Goal: Find specific page/section: Find specific page/section

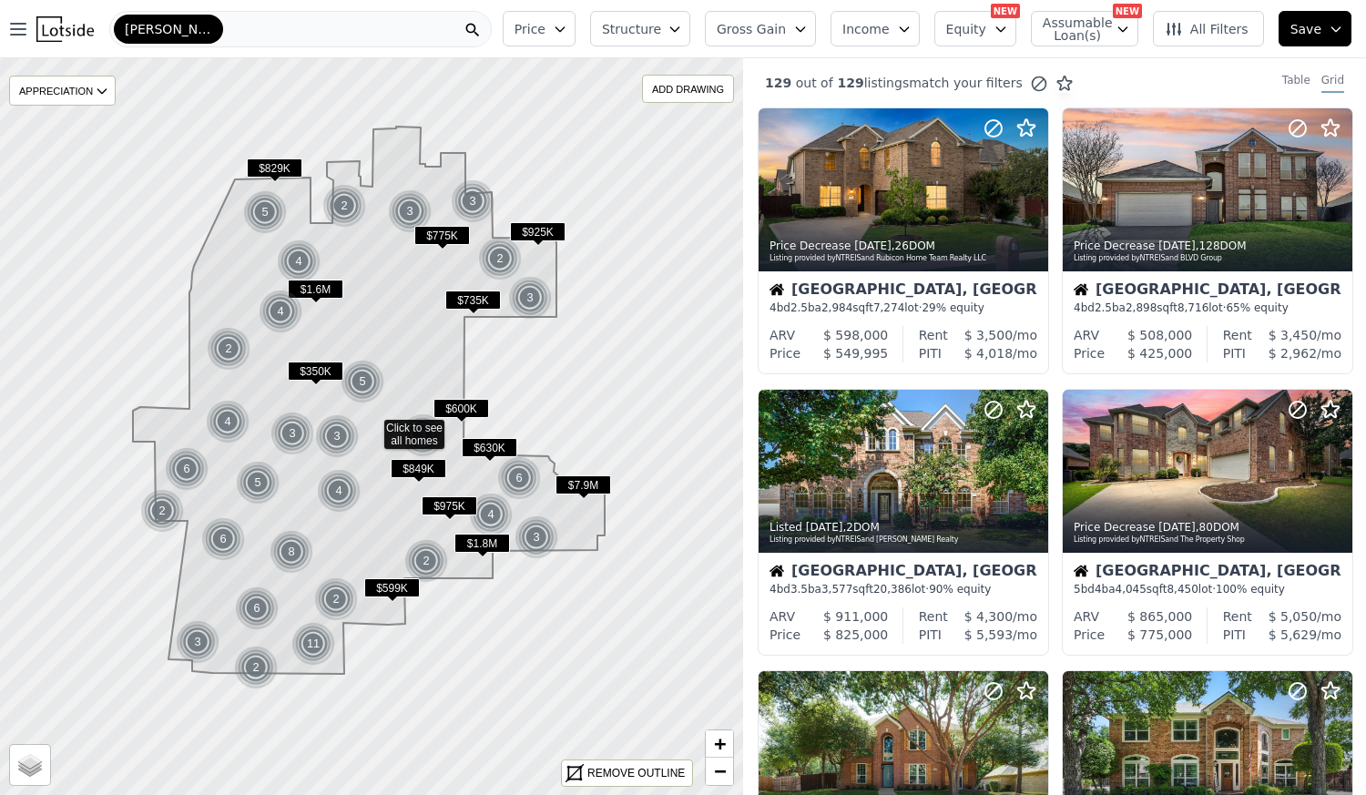
click at [287, 28] on div "[PERSON_NAME]" at bounding box center [300, 29] width 382 height 36
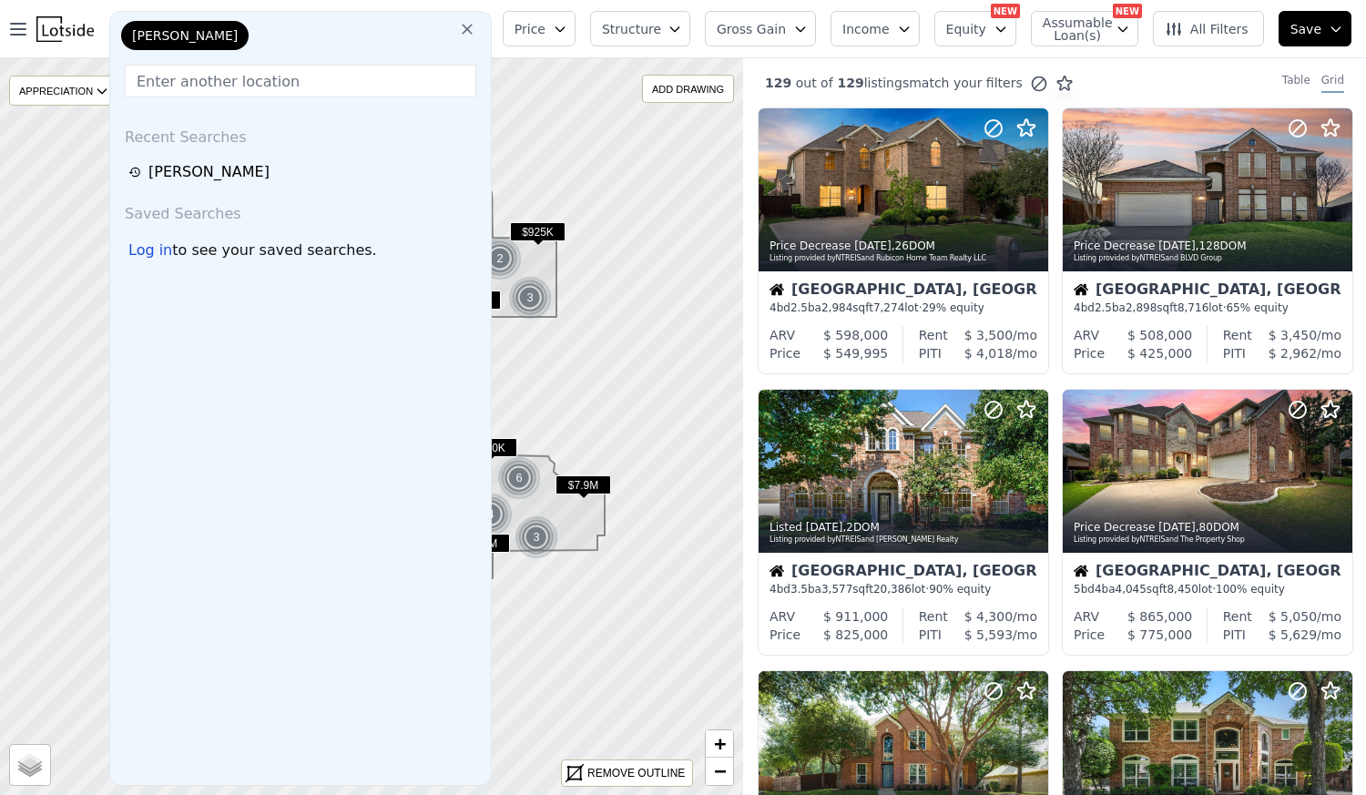
click at [257, 76] on input "text" at bounding box center [301, 81] width 352 height 33
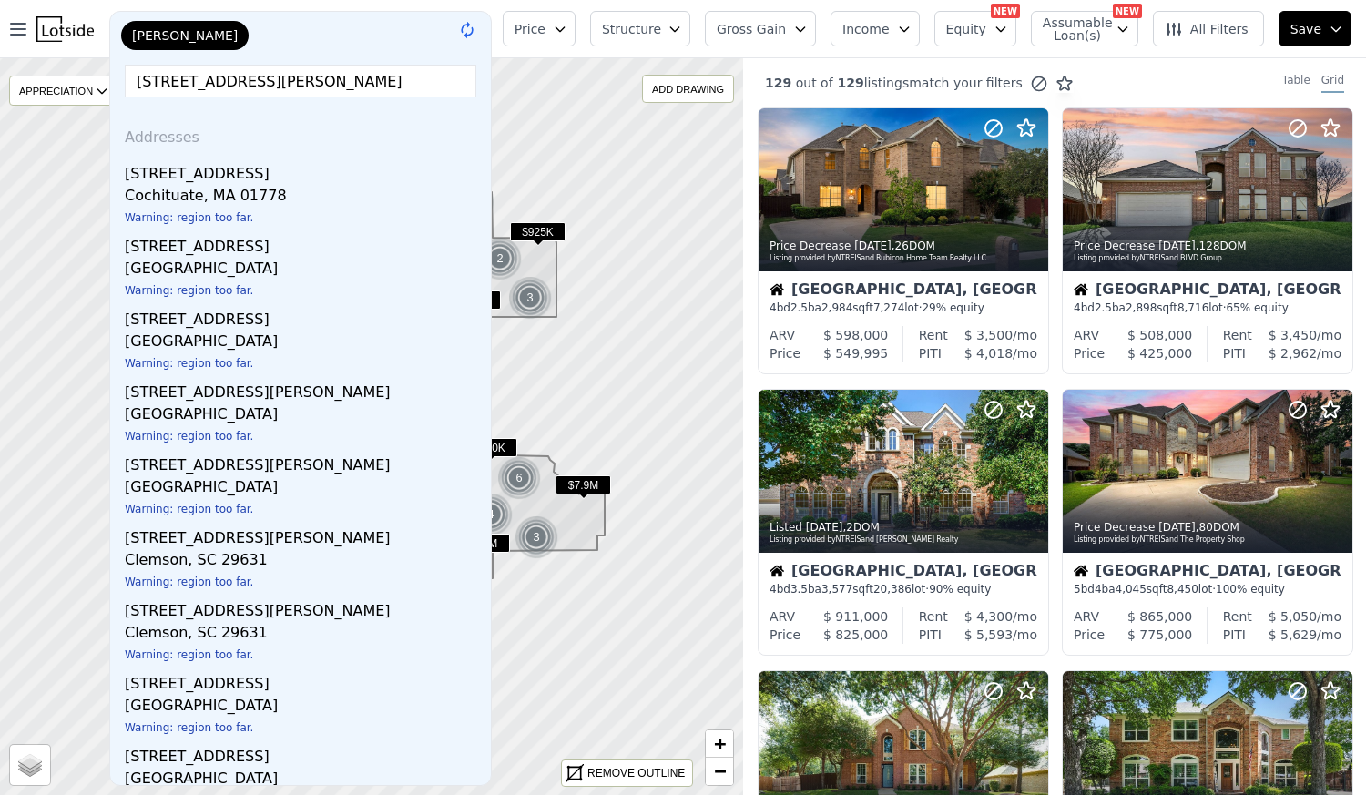
type input "[STREET_ADDRESS][PERSON_NAME]"
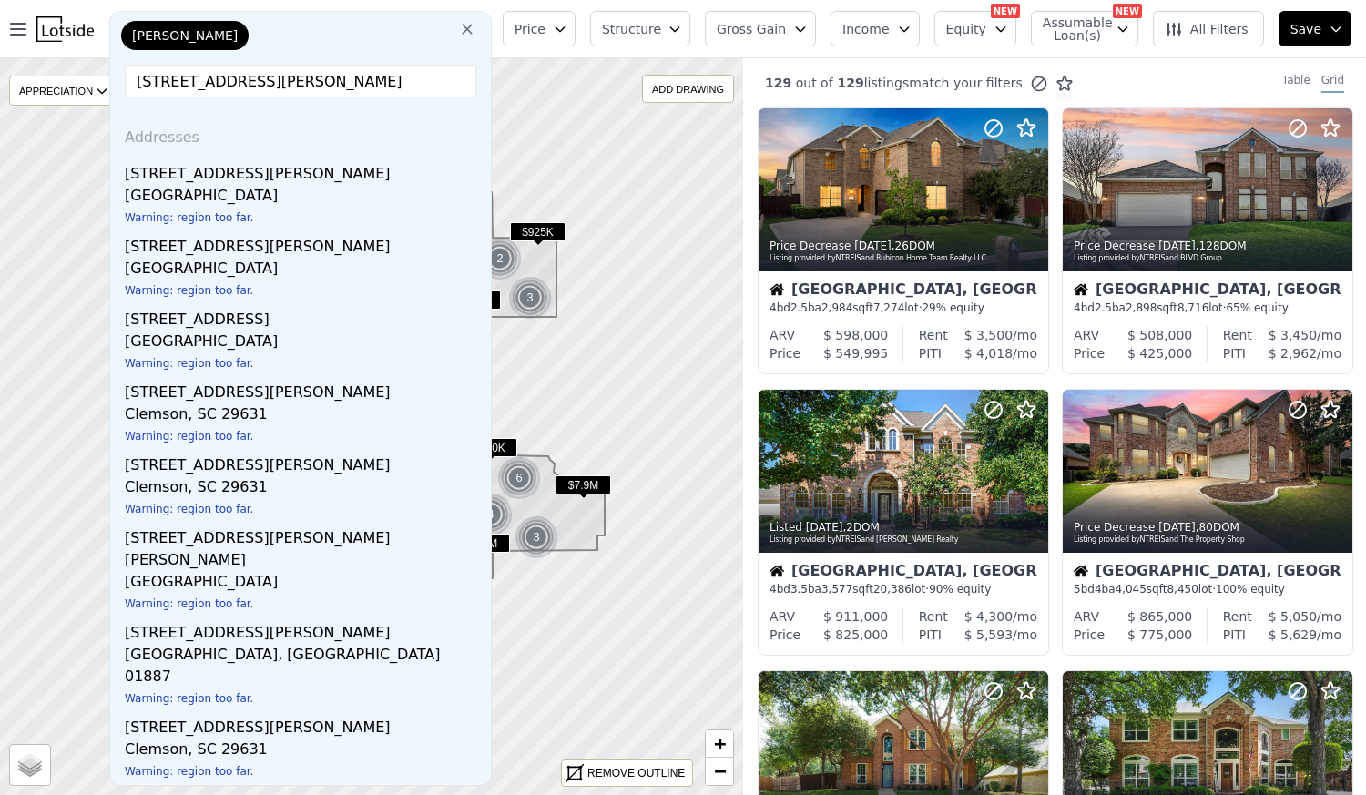
drag, startPoint x: 291, startPoint y: 79, endPoint x: 111, endPoint y: 82, distance: 180.3
click at [111, 82] on div "[PERSON_NAME][GEOGRAPHIC_DATA][PERSON_NAME] cochra Addresses [STREET_ADDRESS][P…" at bounding box center [300, 398] width 382 height 775
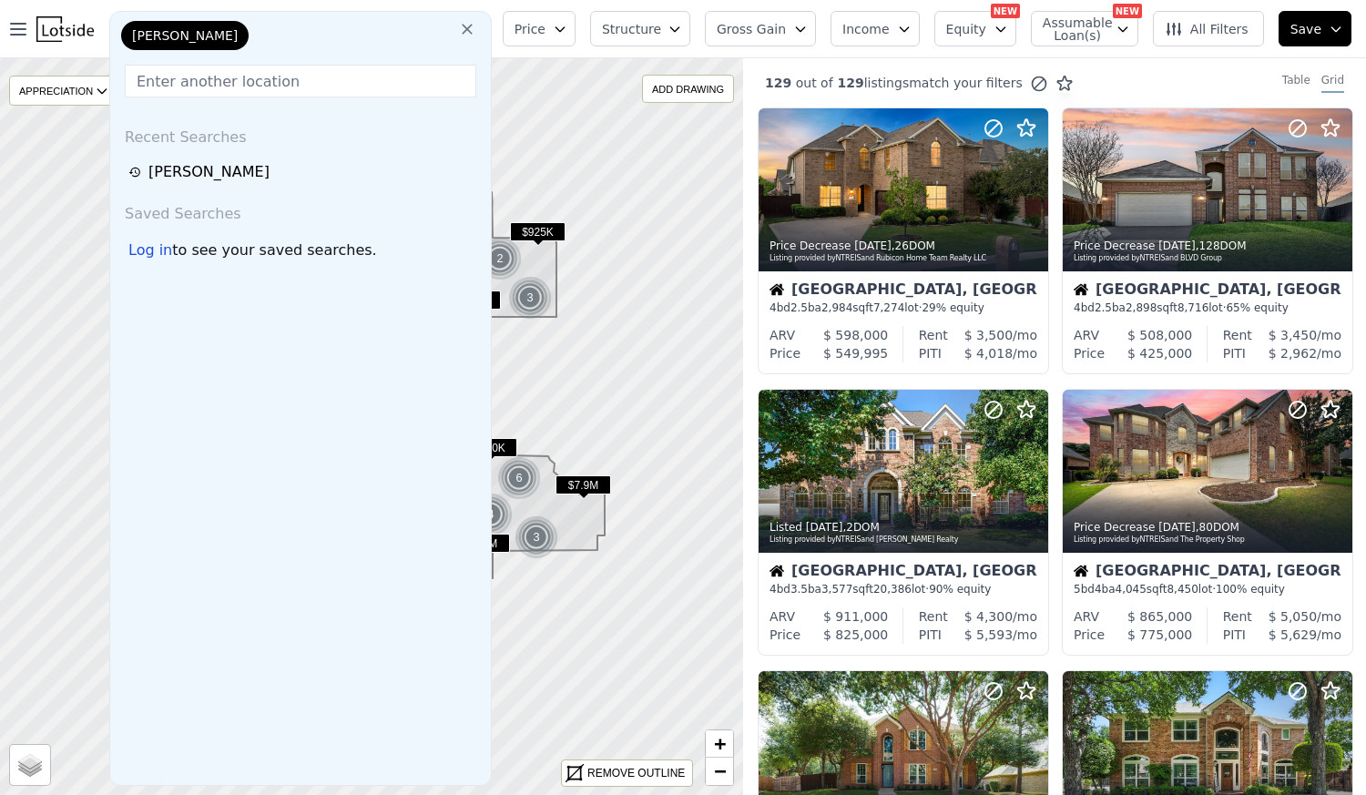
click at [476, 28] on icon at bounding box center [467, 29] width 18 height 18
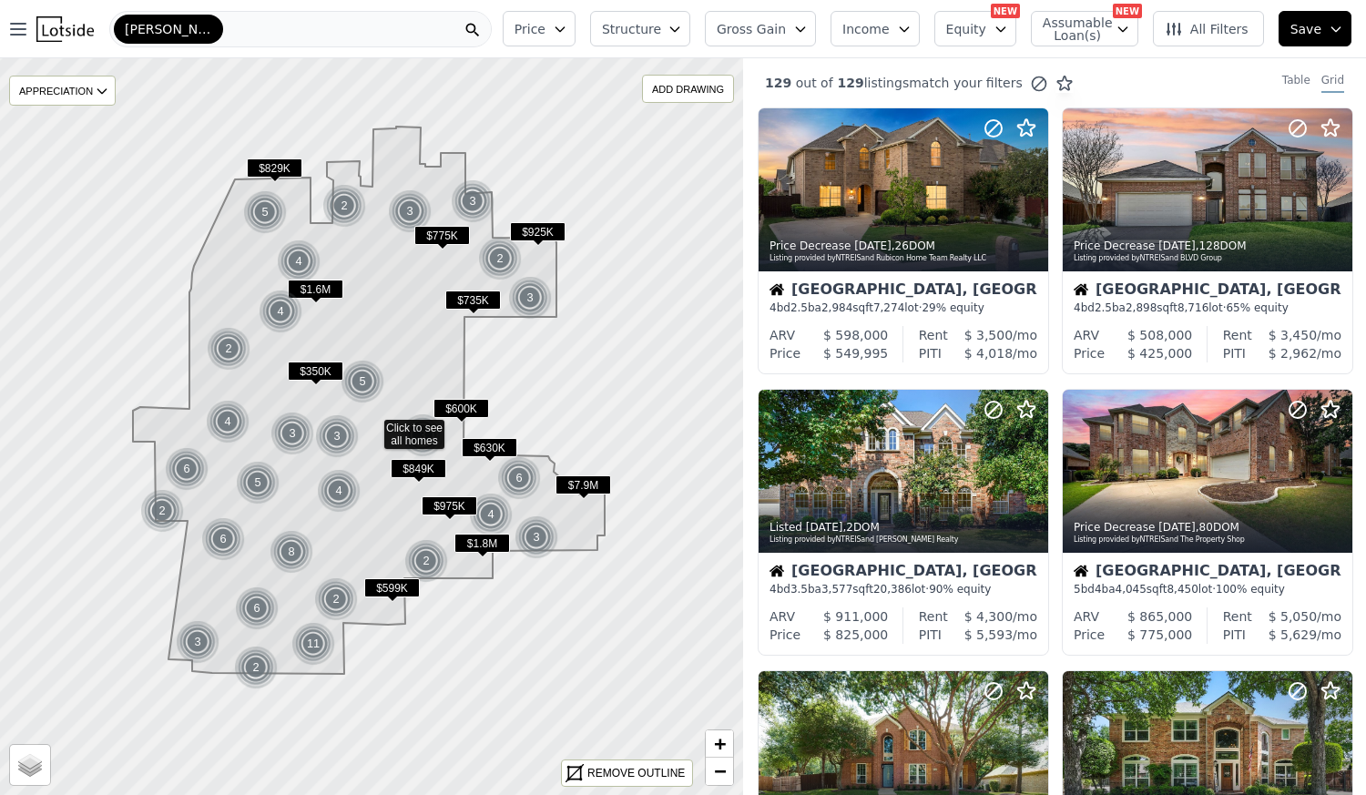
click at [254, 35] on div "[PERSON_NAME]" at bounding box center [300, 29] width 382 height 36
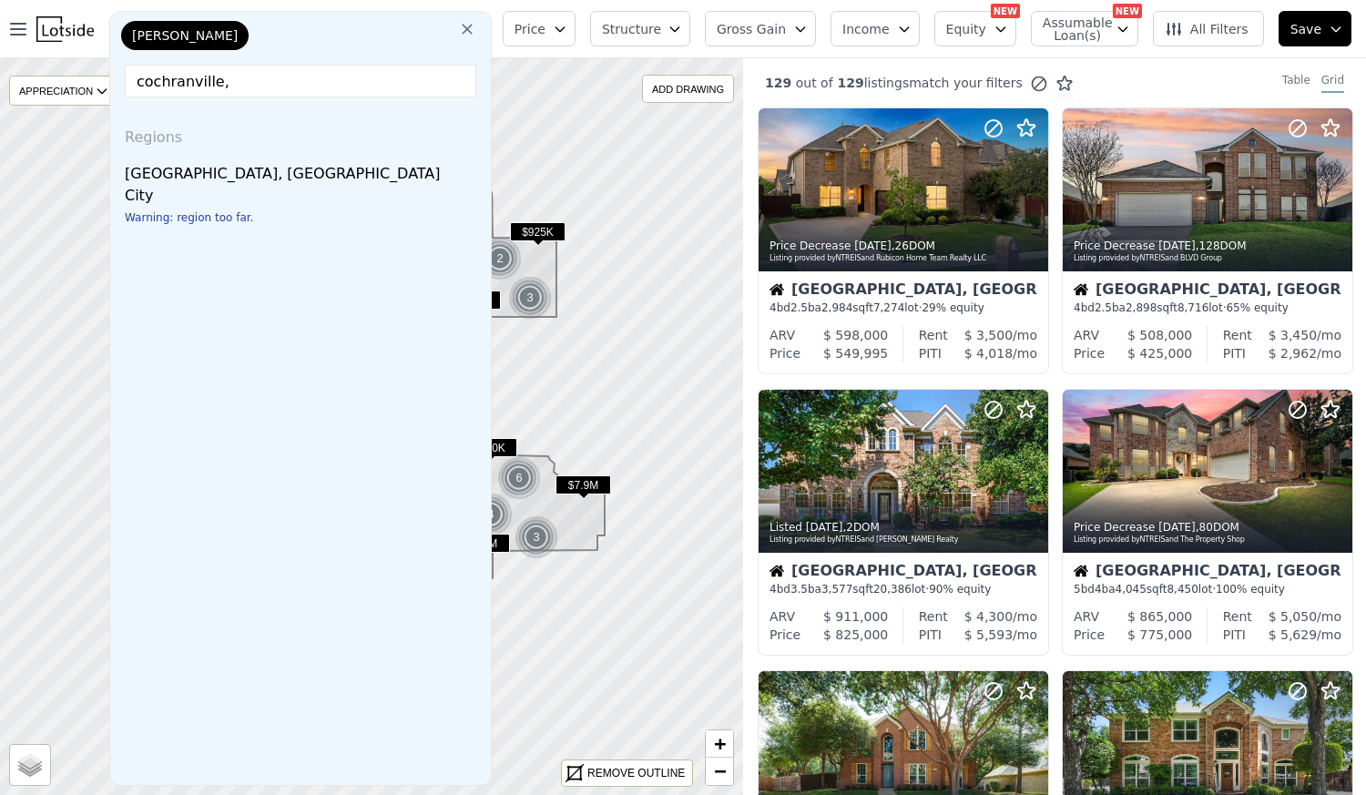
type input "cochranville,"
click at [199, 175] on div "[GEOGRAPHIC_DATA], [GEOGRAPHIC_DATA]" at bounding box center [304, 170] width 359 height 29
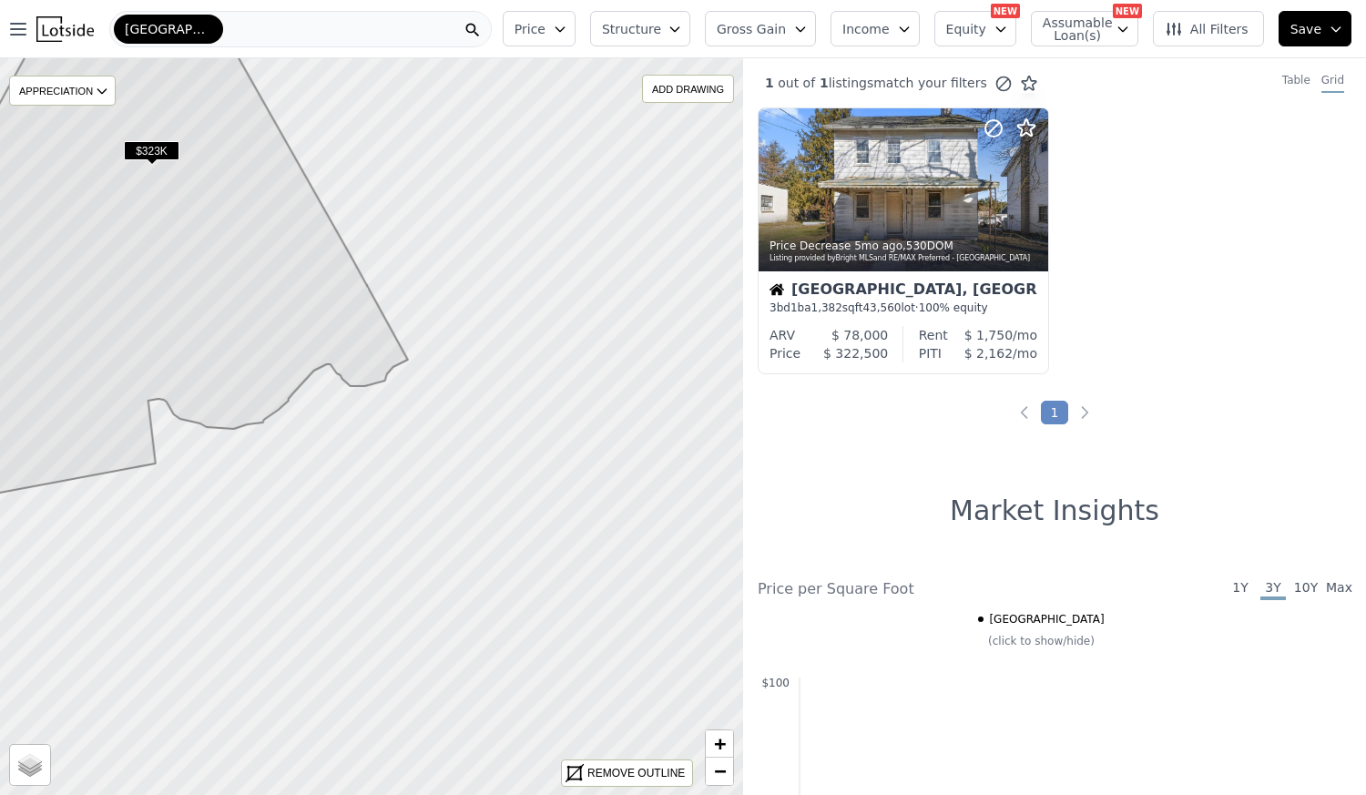
drag, startPoint x: 547, startPoint y: 518, endPoint x: 280, endPoint y: 259, distance: 372.2
click at [280, 259] on icon at bounding box center [119, 186] width 577 height 640
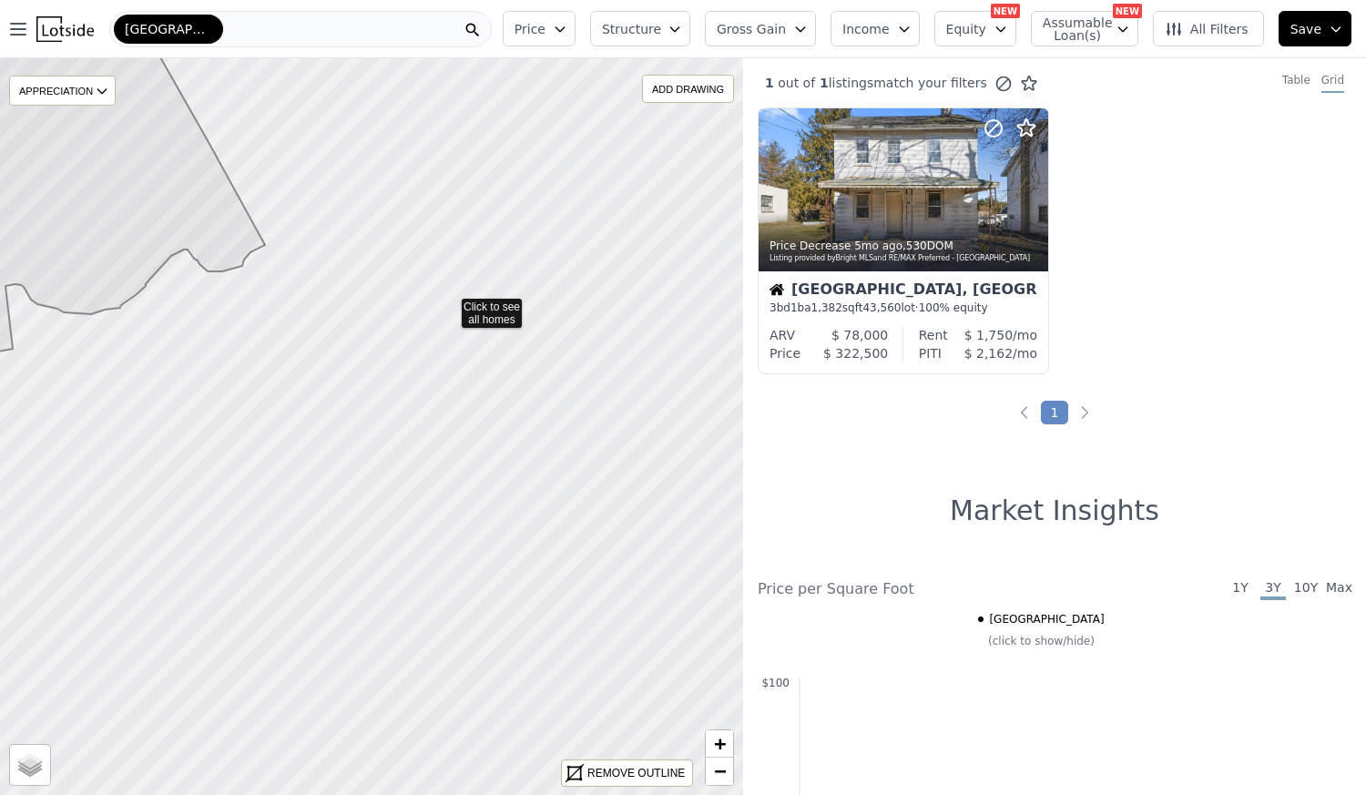
drag, startPoint x: 578, startPoint y: 400, endPoint x: 450, endPoint y: 305, distance: 159.6
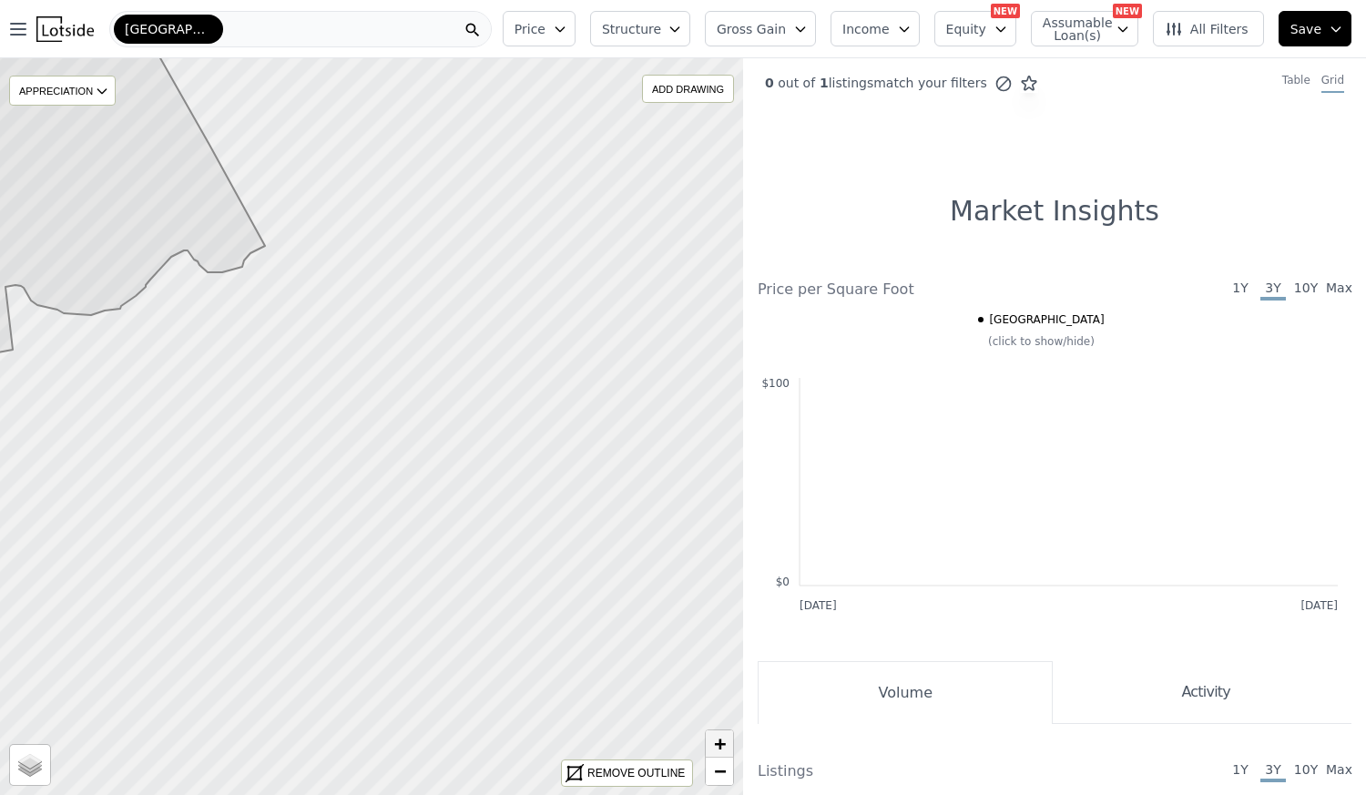
click at [719, 738] on span "+" at bounding box center [720, 743] width 12 height 23
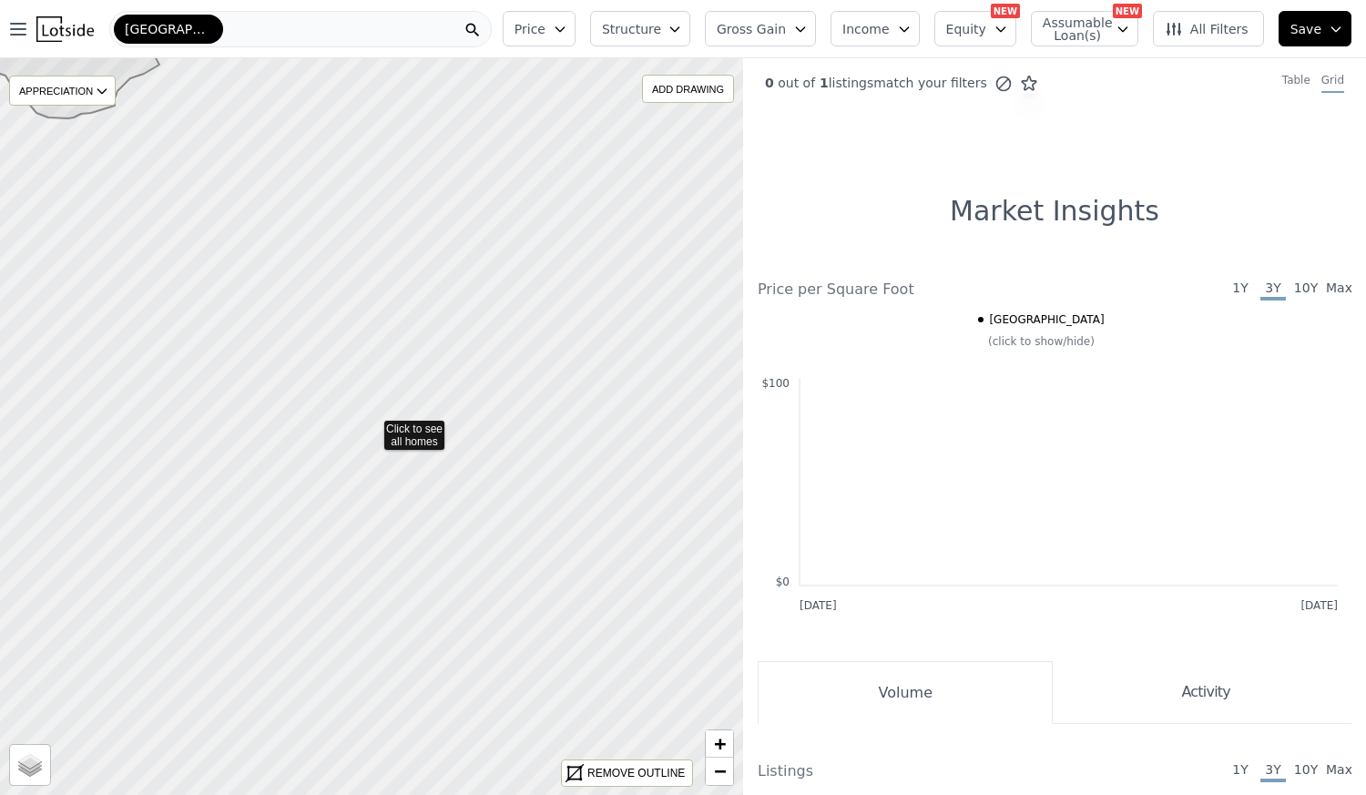
drag, startPoint x: 704, startPoint y: 538, endPoint x: 358, endPoint y: 519, distance: 346.6
drag, startPoint x: 603, startPoint y: 476, endPoint x: 522, endPoint y: 474, distance: 81.1
click at [720, 736] on span "+" at bounding box center [720, 743] width 12 height 23
drag, startPoint x: 646, startPoint y: 501, endPoint x: 530, endPoint y: 518, distance: 116.9
click at [717, 739] on span "+" at bounding box center [720, 743] width 12 height 23
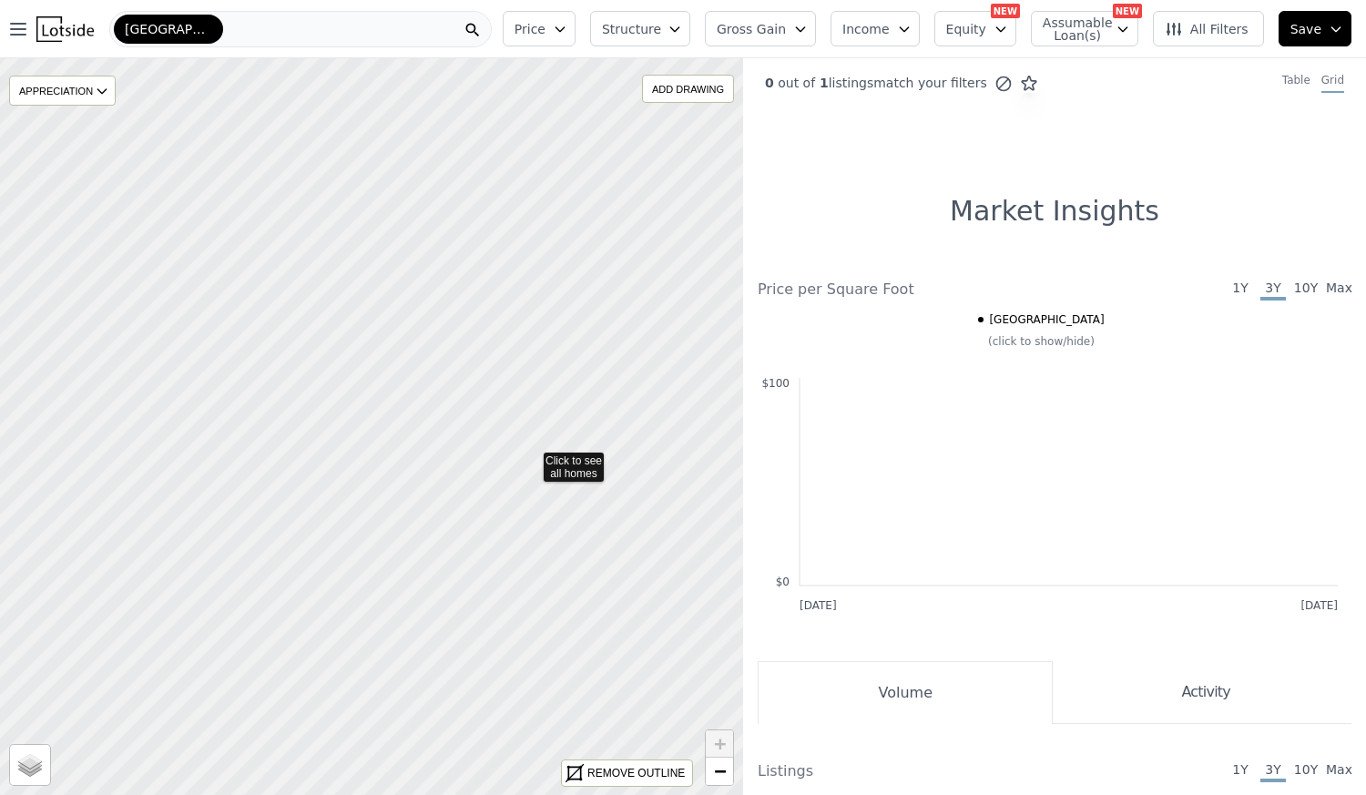
drag, startPoint x: 634, startPoint y: 438, endPoint x: 534, endPoint y: 457, distance: 102.0
click at [400, 424] on icon at bounding box center [371, 427] width 897 height 890
click at [400, 424] on div at bounding box center [371, 427] width 892 height 884
click at [403, 428] on div at bounding box center [371, 427] width 892 height 884
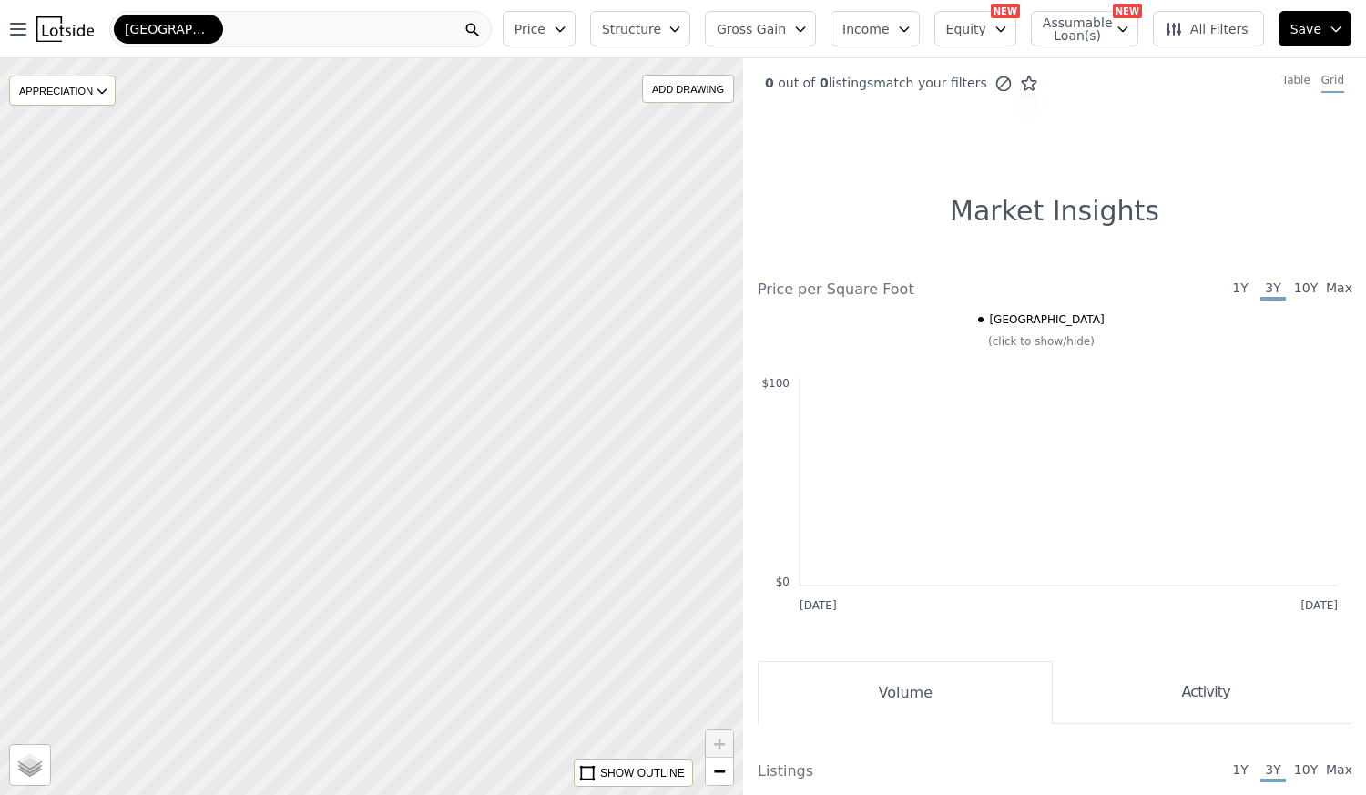
click at [438, 444] on div at bounding box center [371, 427] width 892 height 884
click at [316, 25] on div "[GEOGRAPHIC_DATA]" at bounding box center [300, 29] width 382 height 36
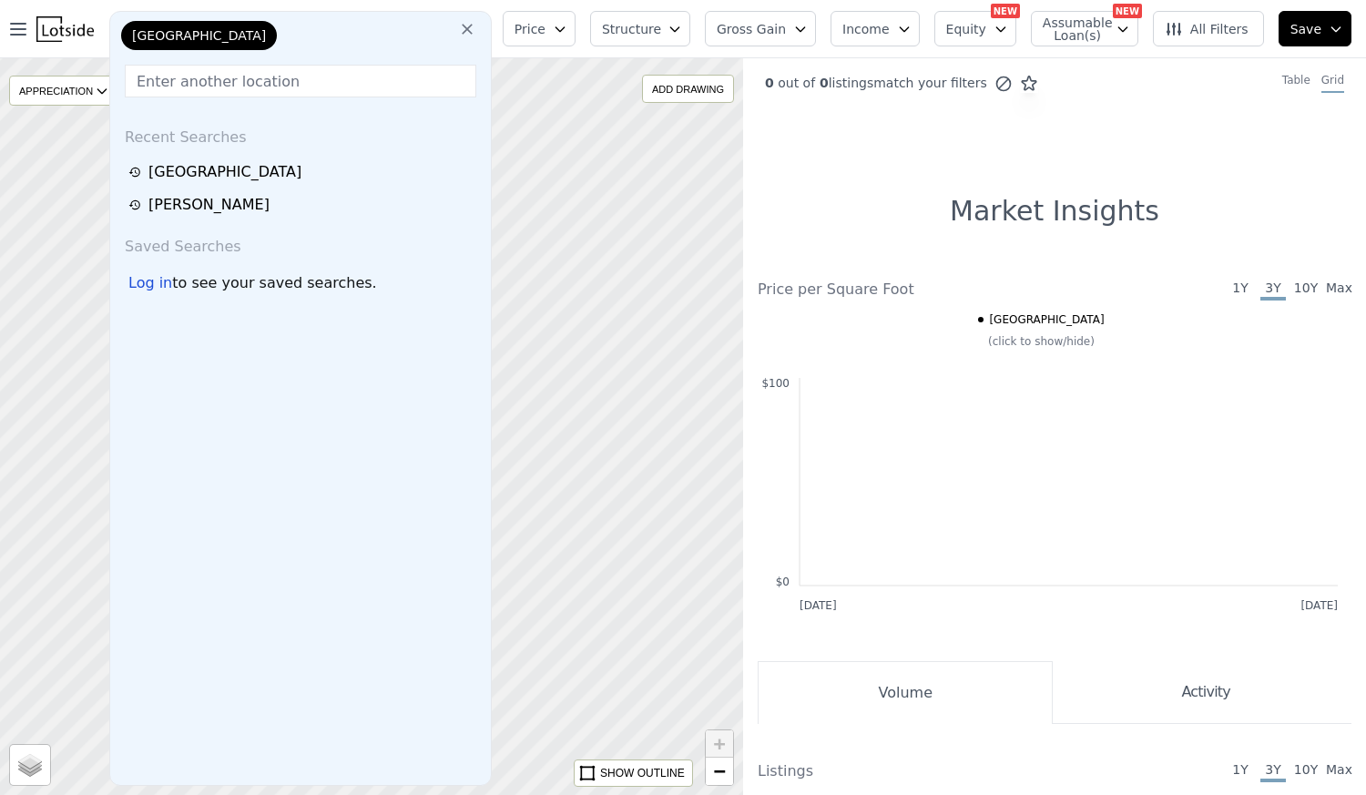
click at [316, 25] on div "[GEOGRAPHIC_DATA]" at bounding box center [300, 39] width 366 height 36
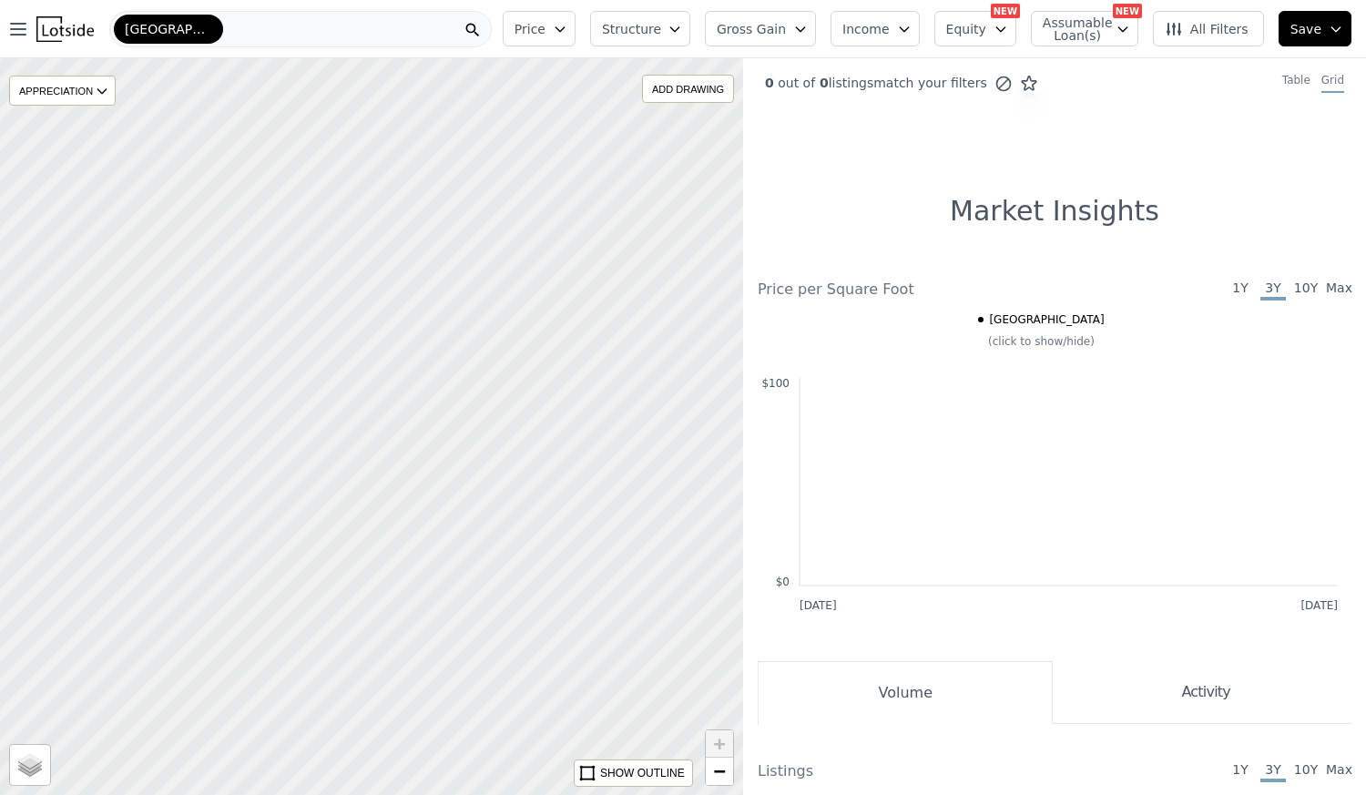
click at [591, 209] on div at bounding box center [371, 427] width 892 height 884
click at [464, 568] on div at bounding box center [371, 427] width 892 height 884
drag, startPoint x: 423, startPoint y: 444, endPoint x: 399, endPoint y: 433, distance: 26.6
click at [399, 433] on div at bounding box center [371, 428] width 892 height 884
click at [100, 91] on icon at bounding box center [102, 91] width 15 height 15
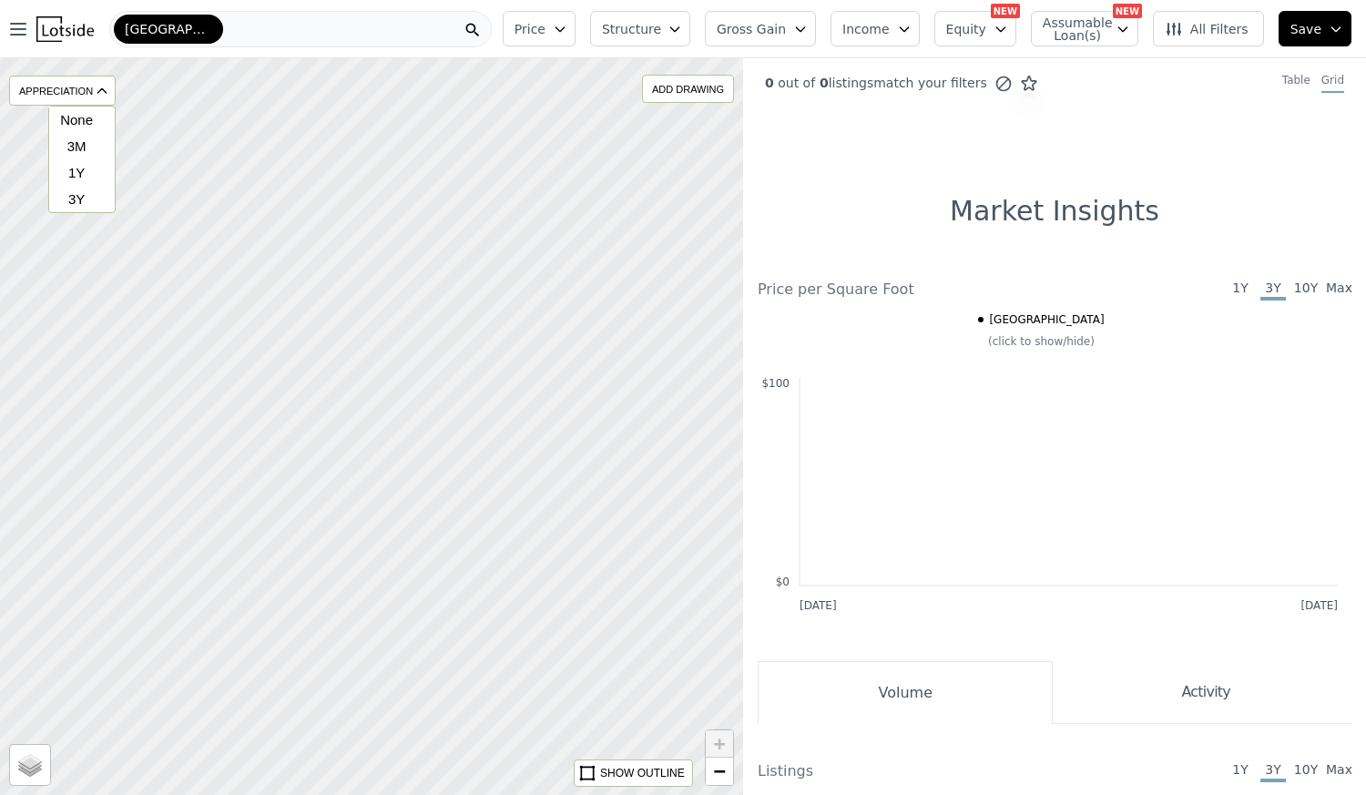
click at [100, 91] on icon at bounding box center [102, 91] width 15 height 15
drag, startPoint x: 395, startPoint y: 392, endPoint x: 375, endPoint y: 400, distance: 21.6
click at [375, 400] on div at bounding box center [372, 428] width 892 height 884
click at [361, 438] on div at bounding box center [371, 427] width 892 height 884
click at [354, 432] on div at bounding box center [371, 427] width 892 height 884
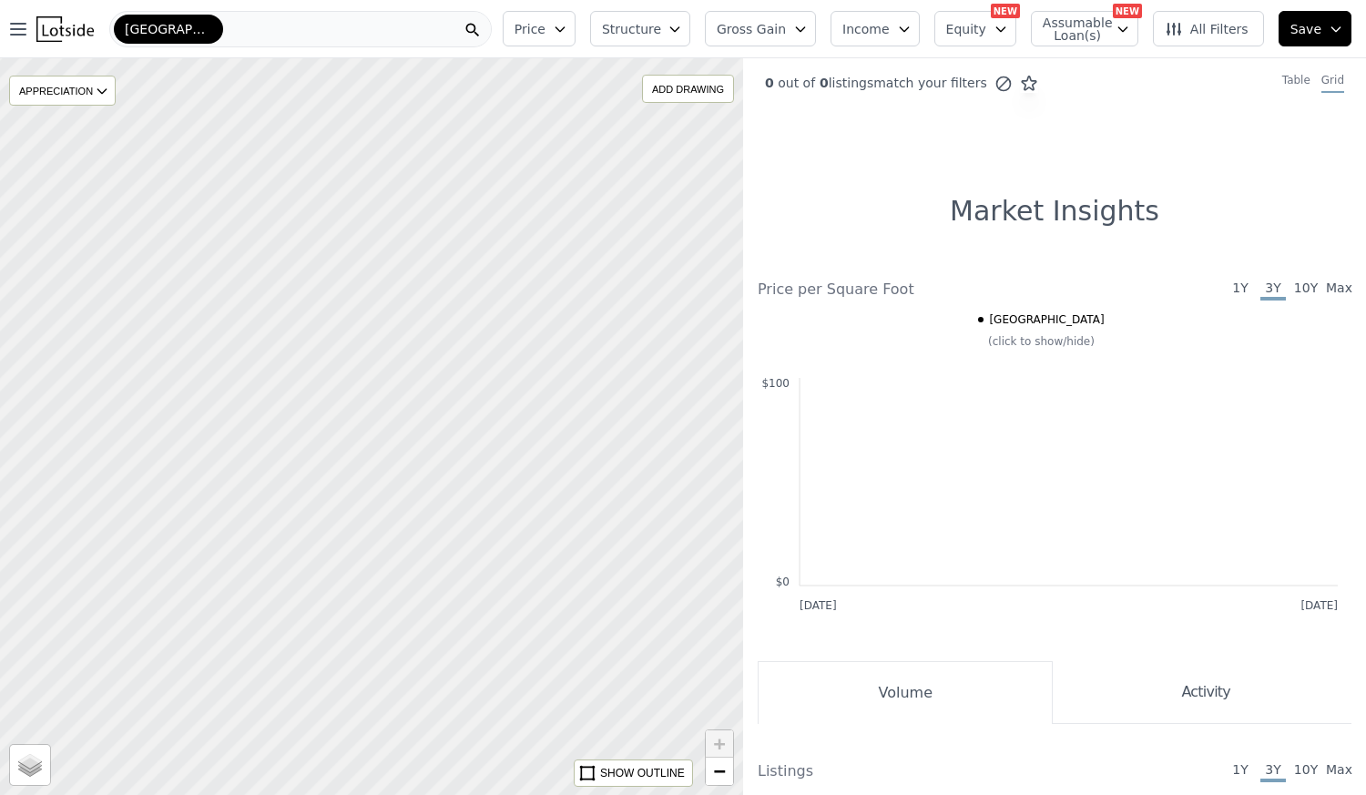
click at [354, 432] on div at bounding box center [371, 427] width 892 height 884
click at [354, 432] on div at bounding box center [373, 427] width 892 height 884
drag, startPoint x: 368, startPoint y: 437, endPoint x: 414, endPoint y: 445, distance: 47.2
click at [414, 445] on div at bounding box center [371, 427] width 892 height 884
click at [720, 764] on span "−" at bounding box center [720, 771] width 12 height 23
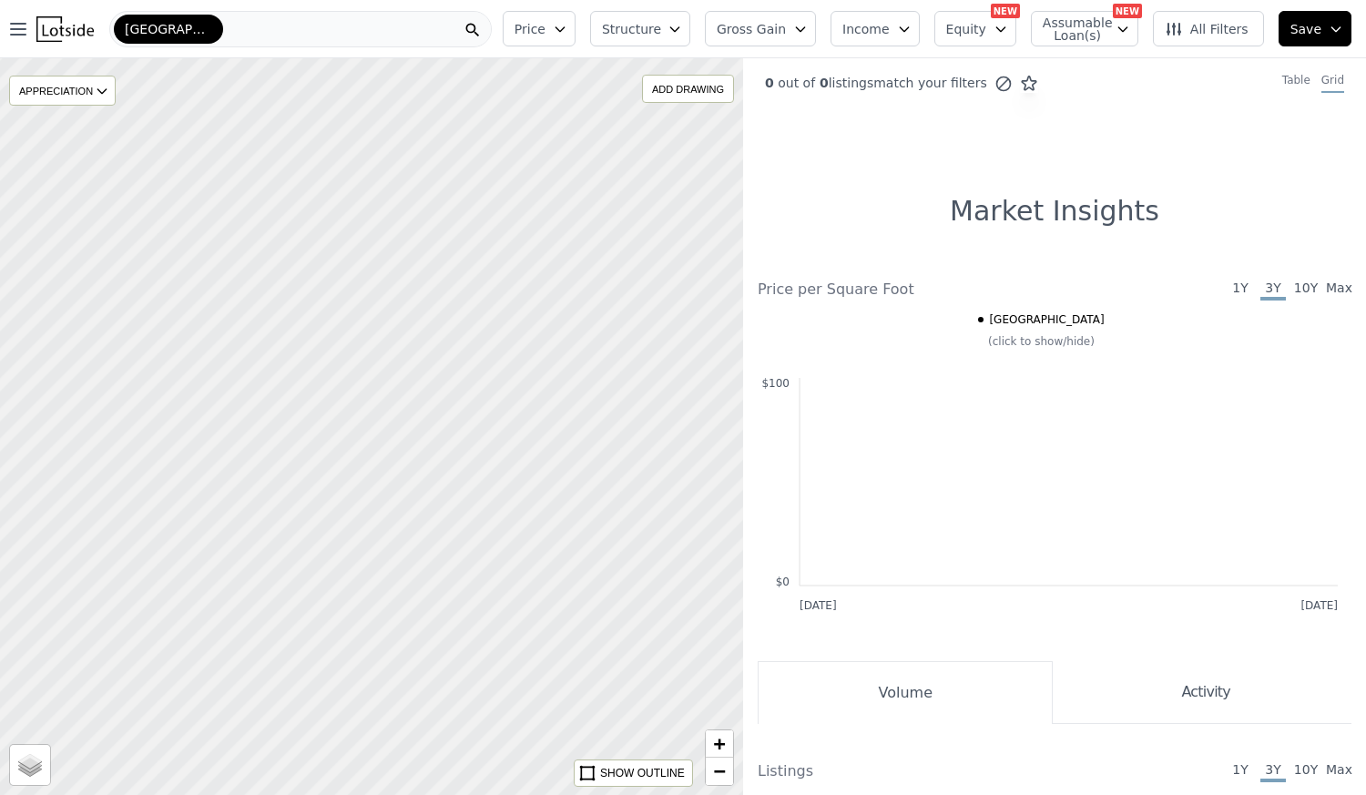
drag, startPoint x: 301, startPoint y: 272, endPoint x: 321, endPoint y: 282, distance: 22.4
click at [321, 282] on div at bounding box center [371, 427] width 892 height 884
click at [704, 99] on div "ADD DRAWING" at bounding box center [688, 89] width 90 height 26
click at [259, 25] on div "[GEOGRAPHIC_DATA]" at bounding box center [300, 29] width 382 height 36
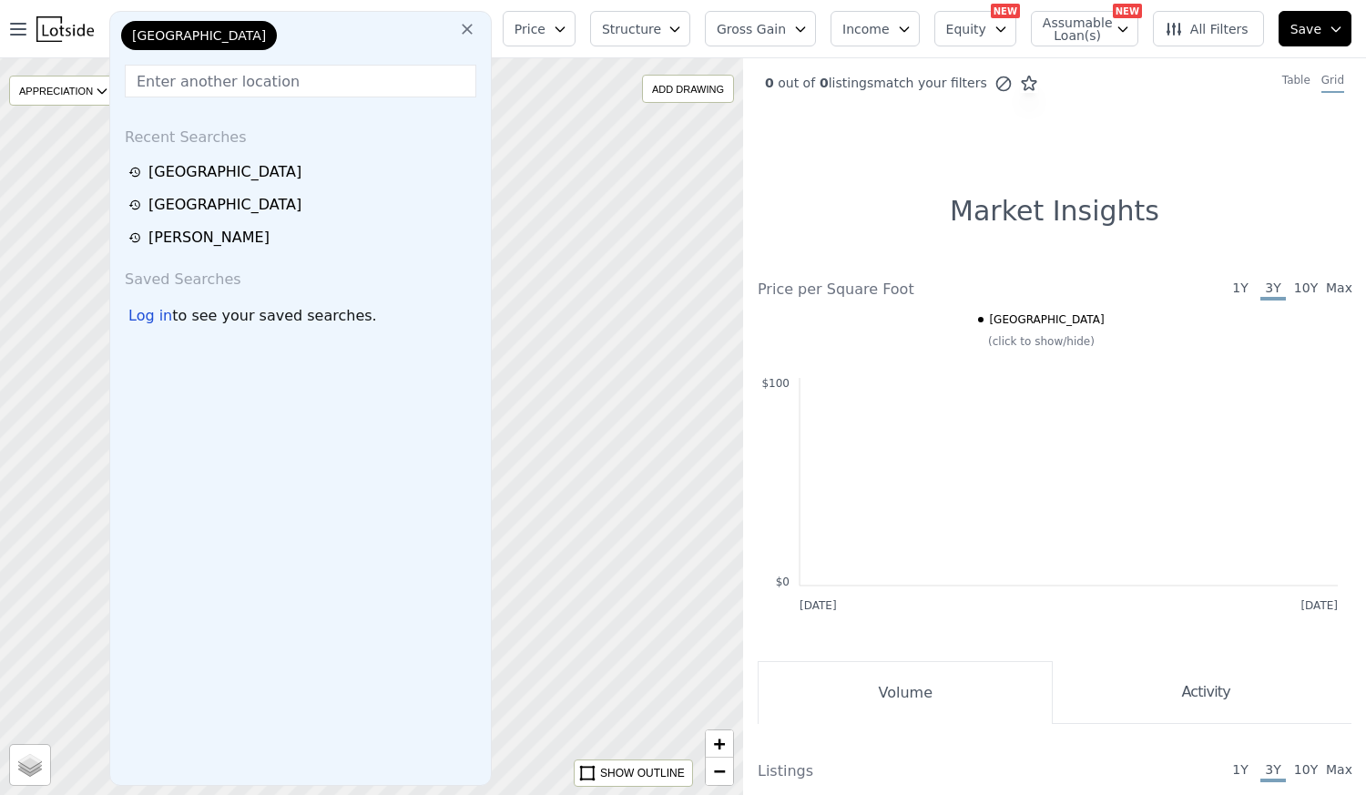
click at [257, 79] on input "text" at bounding box center [301, 81] width 352 height 33
click at [545, 148] on div at bounding box center [371, 427] width 892 height 884
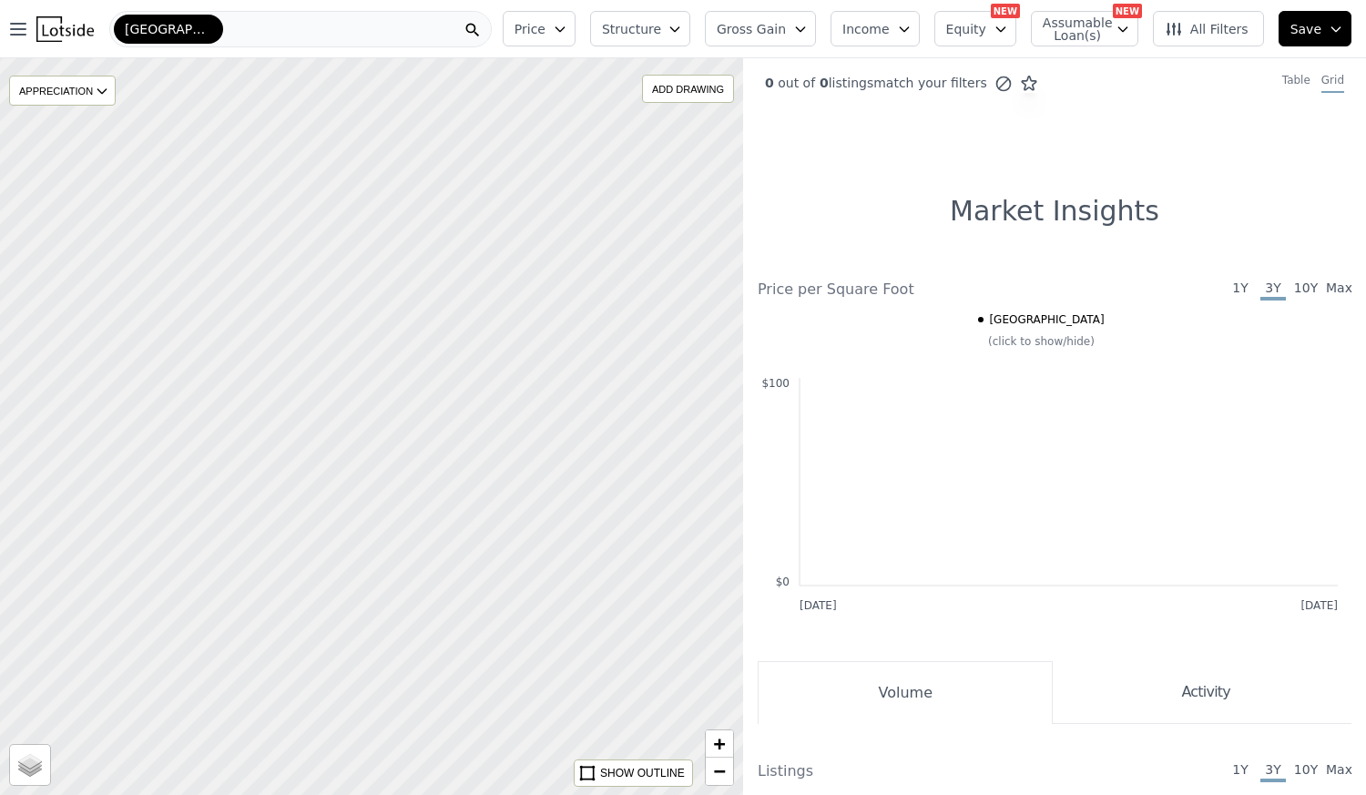
drag, startPoint x: 492, startPoint y: 421, endPoint x: 759, endPoint y: 563, distance: 302.3
click at [759, 563] on div "APPRECIATION None 3M 1Y 3Y ADD DRAWING REMOVE ALL DRAWINGS Street Satellite SHO…" at bounding box center [683, 455] width 1366 height 795
drag, startPoint x: 201, startPoint y: 336, endPoint x: 362, endPoint y: 431, distance: 187.0
click at [362, 431] on div at bounding box center [371, 427] width 892 height 884
click at [720, 771] on span "−" at bounding box center [720, 771] width 12 height 23
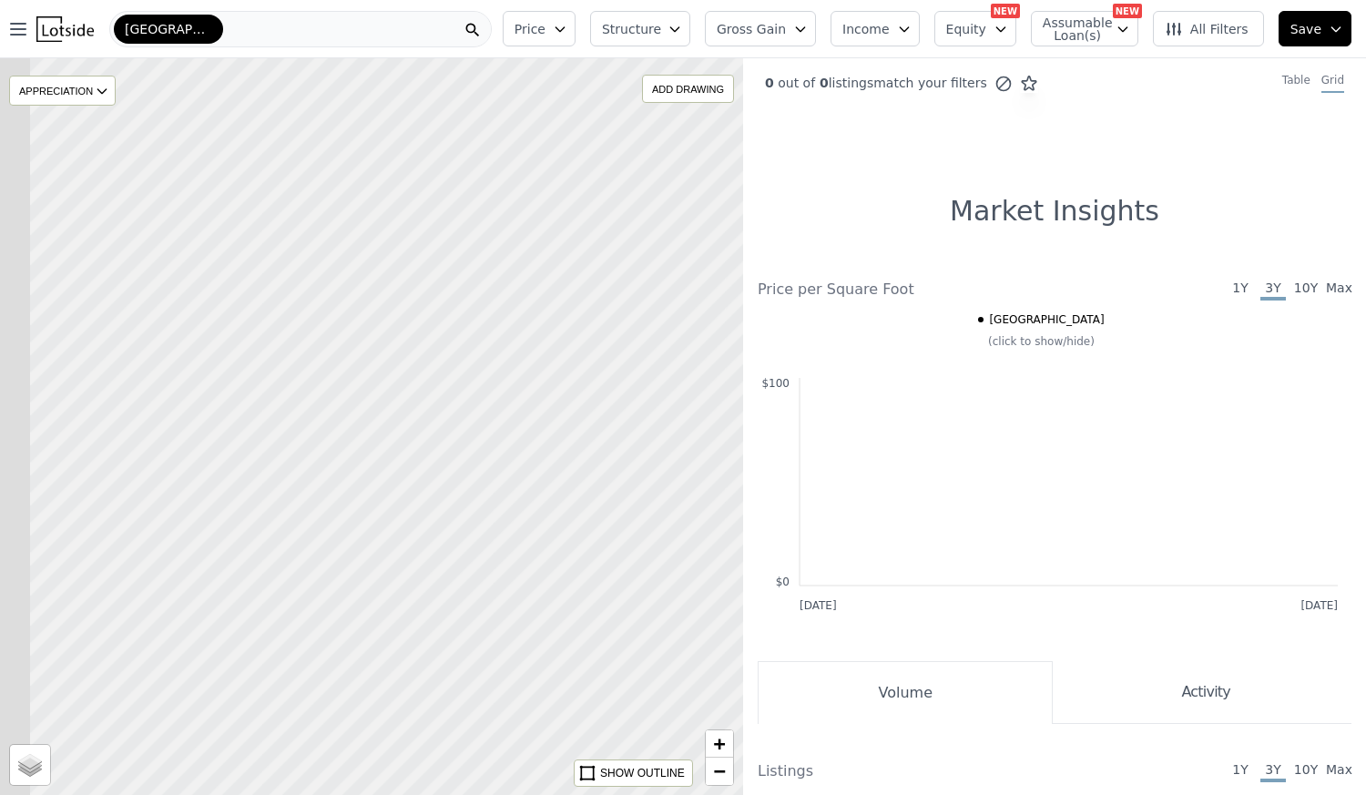
drag, startPoint x: 260, startPoint y: 476, endPoint x: 724, endPoint y: 685, distance: 509.1
click at [724, 685] on div at bounding box center [476, 467] width 892 height 884
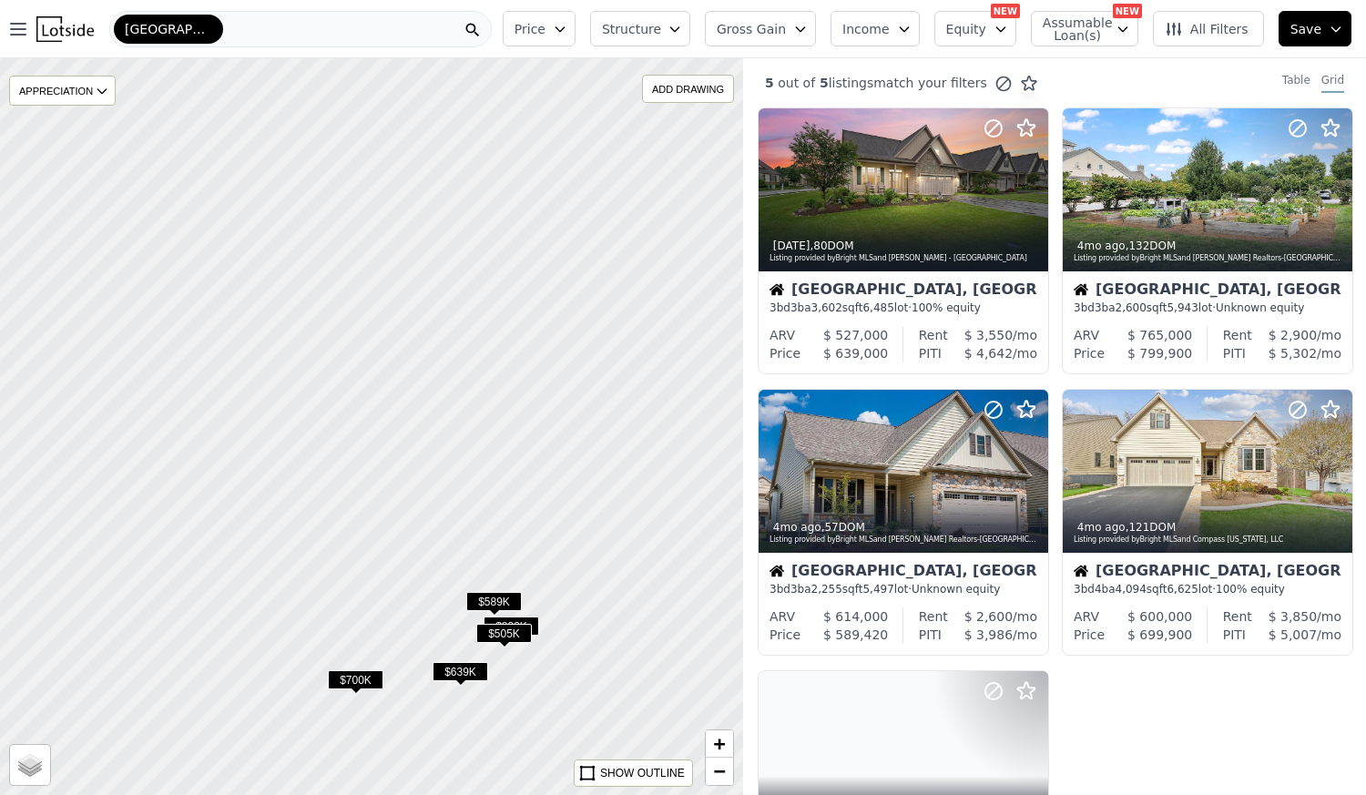
drag, startPoint x: 440, startPoint y: 256, endPoint x: 900, endPoint y: 536, distance: 538.7
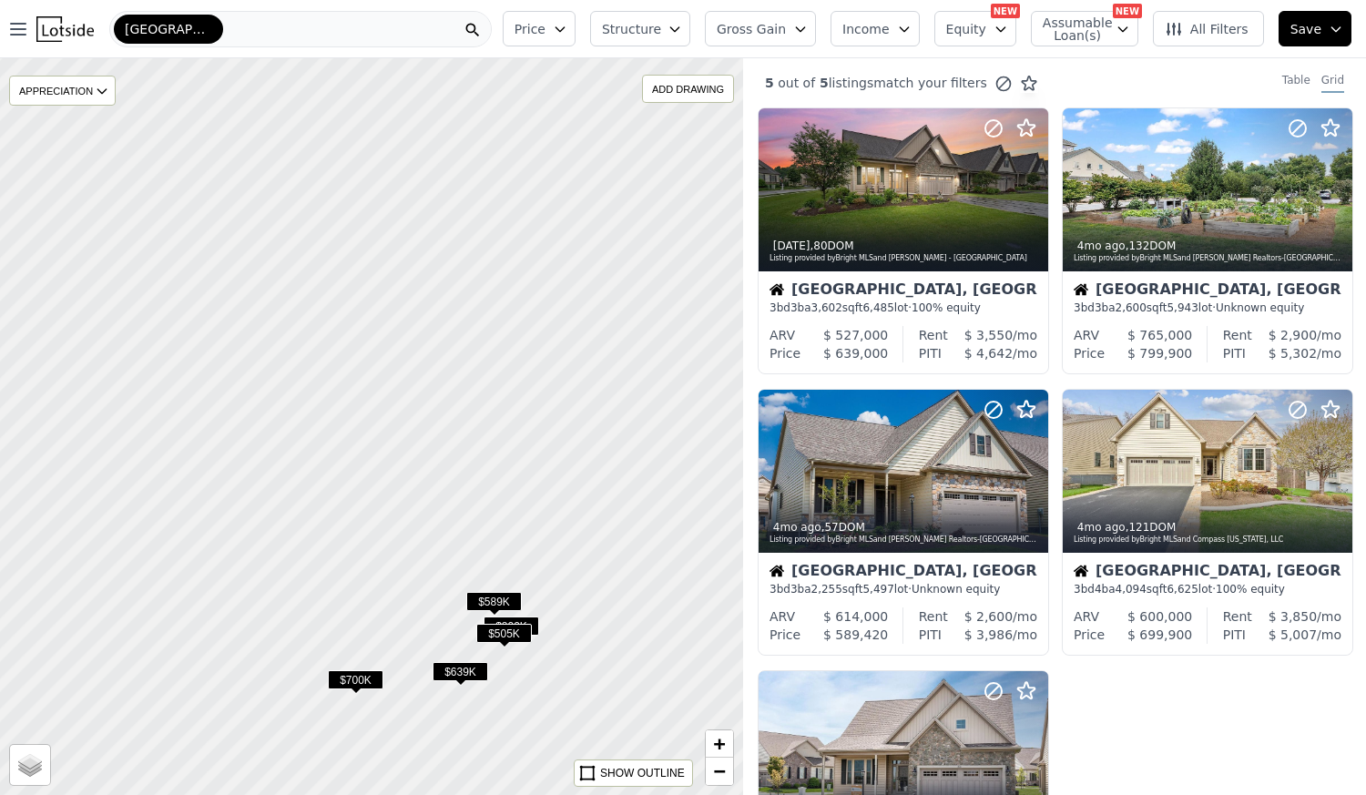
click at [900, 536] on div "$505K $700K $589K $800K $639K APPRECIATION None 3M 1Y 3Y ADD DRAWING REMOVE ALL…" at bounding box center [683, 455] width 1366 height 795
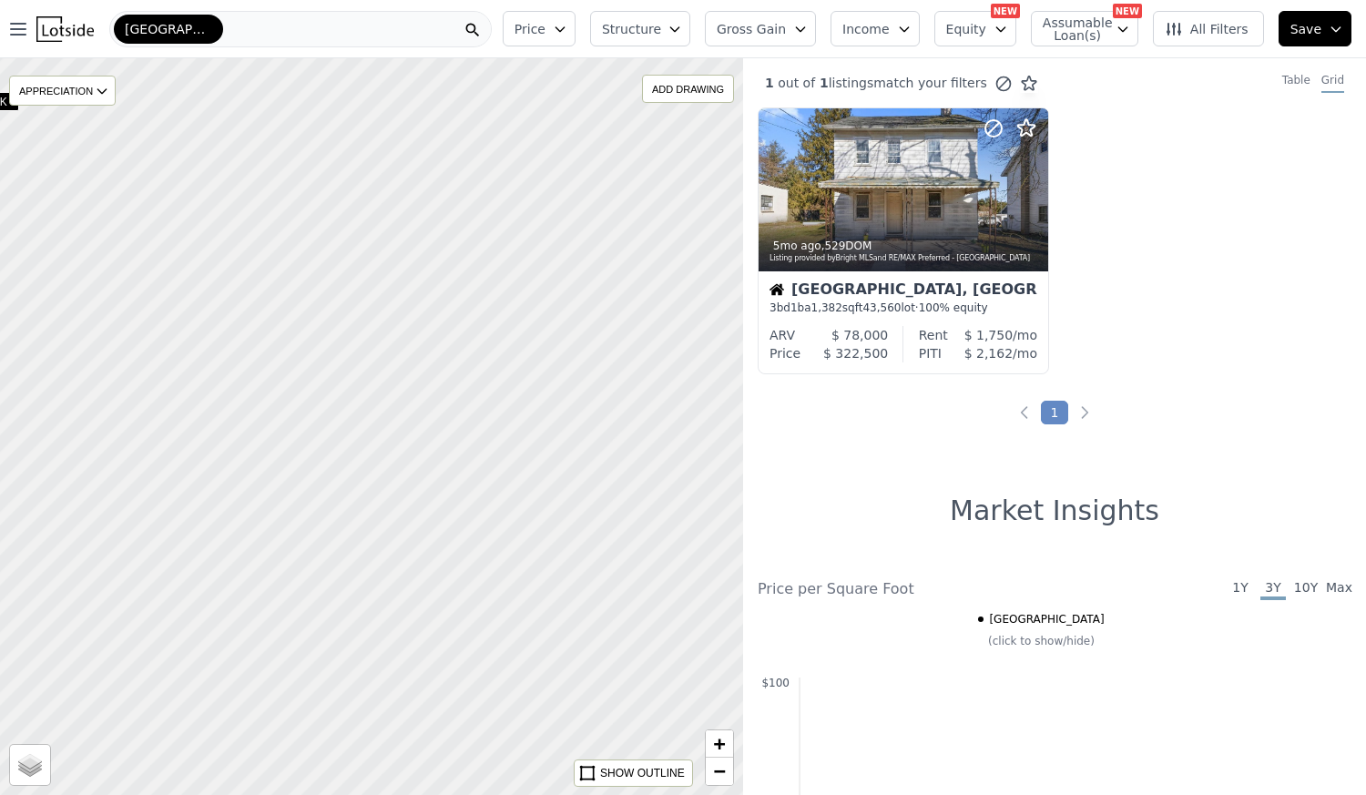
drag, startPoint x: 663, startPoint y: 451, endPoint x: 339, endPoint y: 267, distance: 372.8
click at [339, 267] on div at bounding box center [364, 417] width 892 height 884
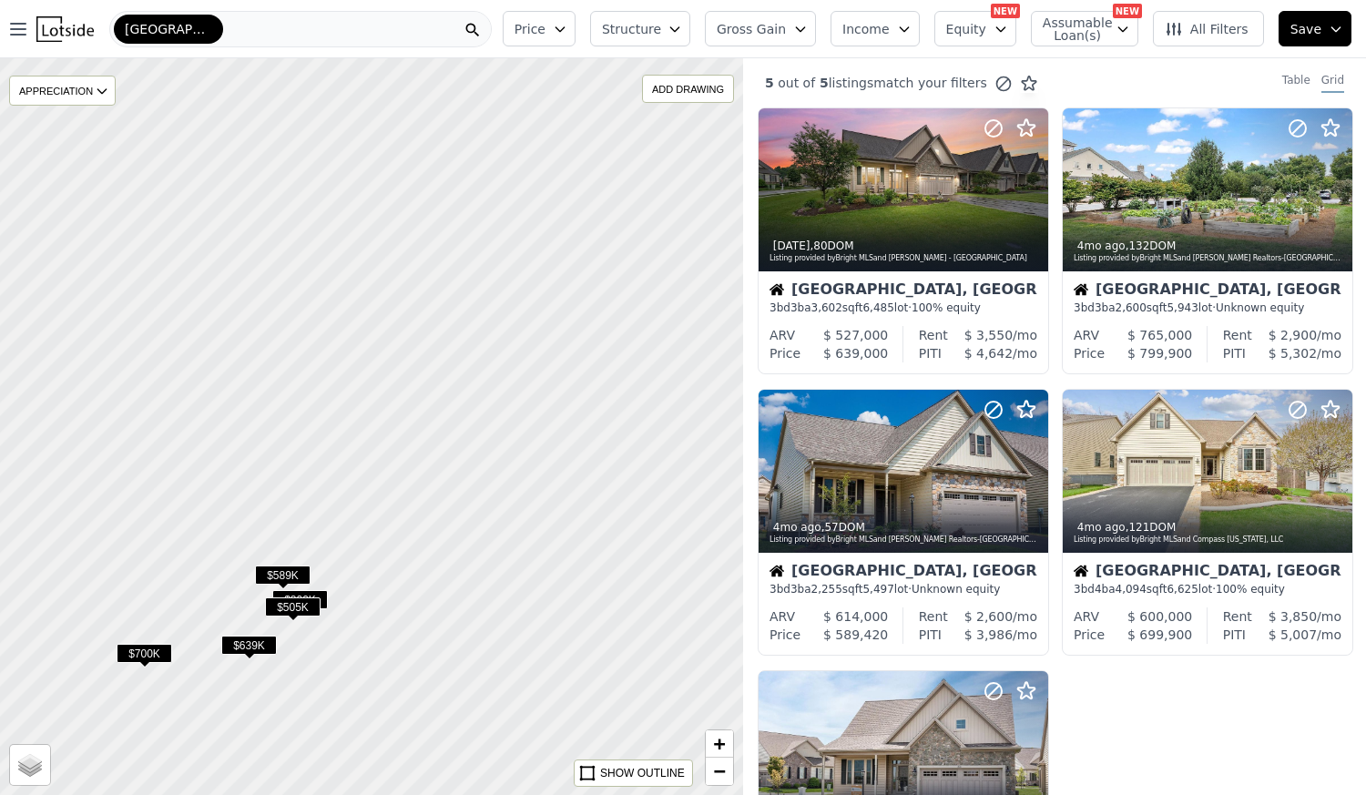
drag, startPoint x: 530, startPoint y: 404, endPoint x: 208, endPoint y: 316, distance: 334.3
click at [208, 316] on div at bounding box center [368, 425] width 892 height 884
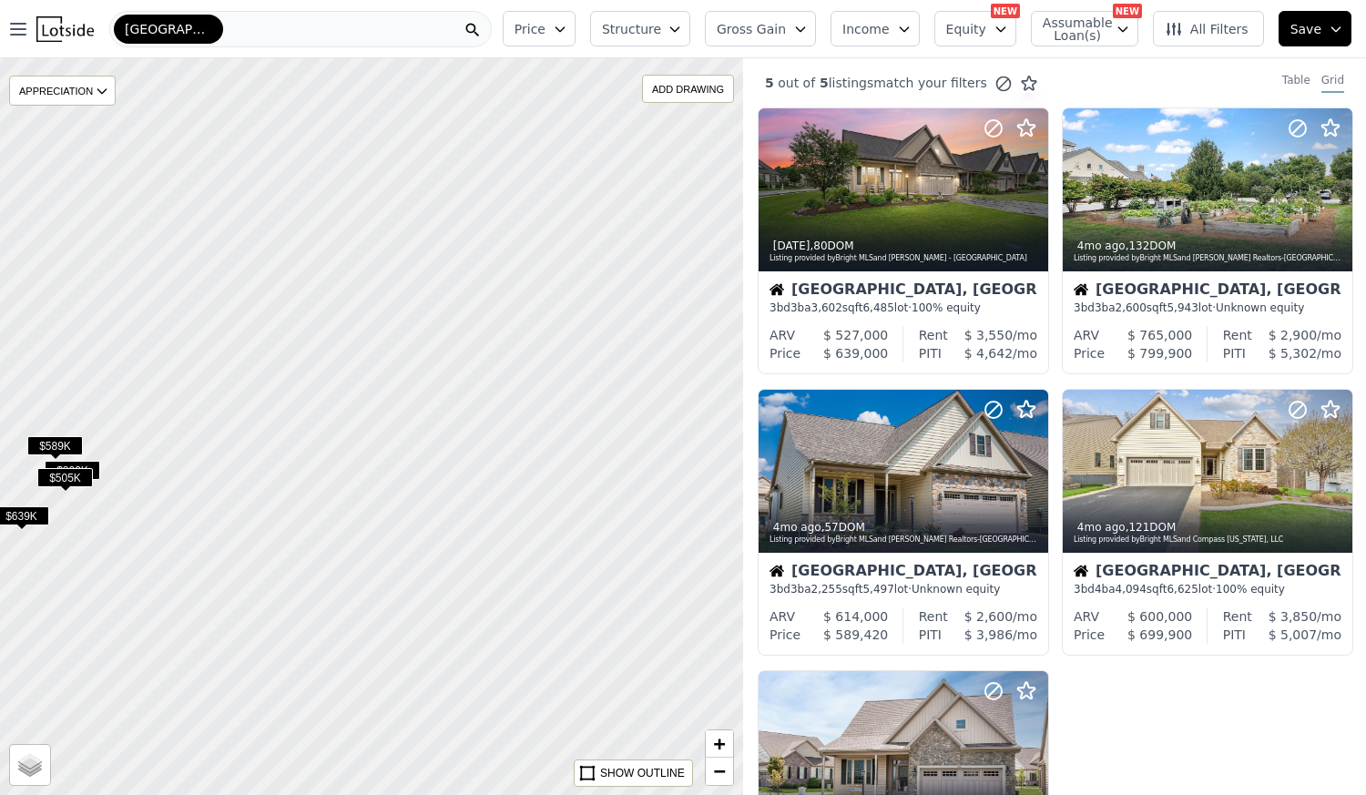
drag, startPoint x: 581, startPoint y: 481, endPoint x: 337, endPoint y: 312, distance: 296.6
click at [337, 312] on div at bounding box center [339, 401] width 892 height 884
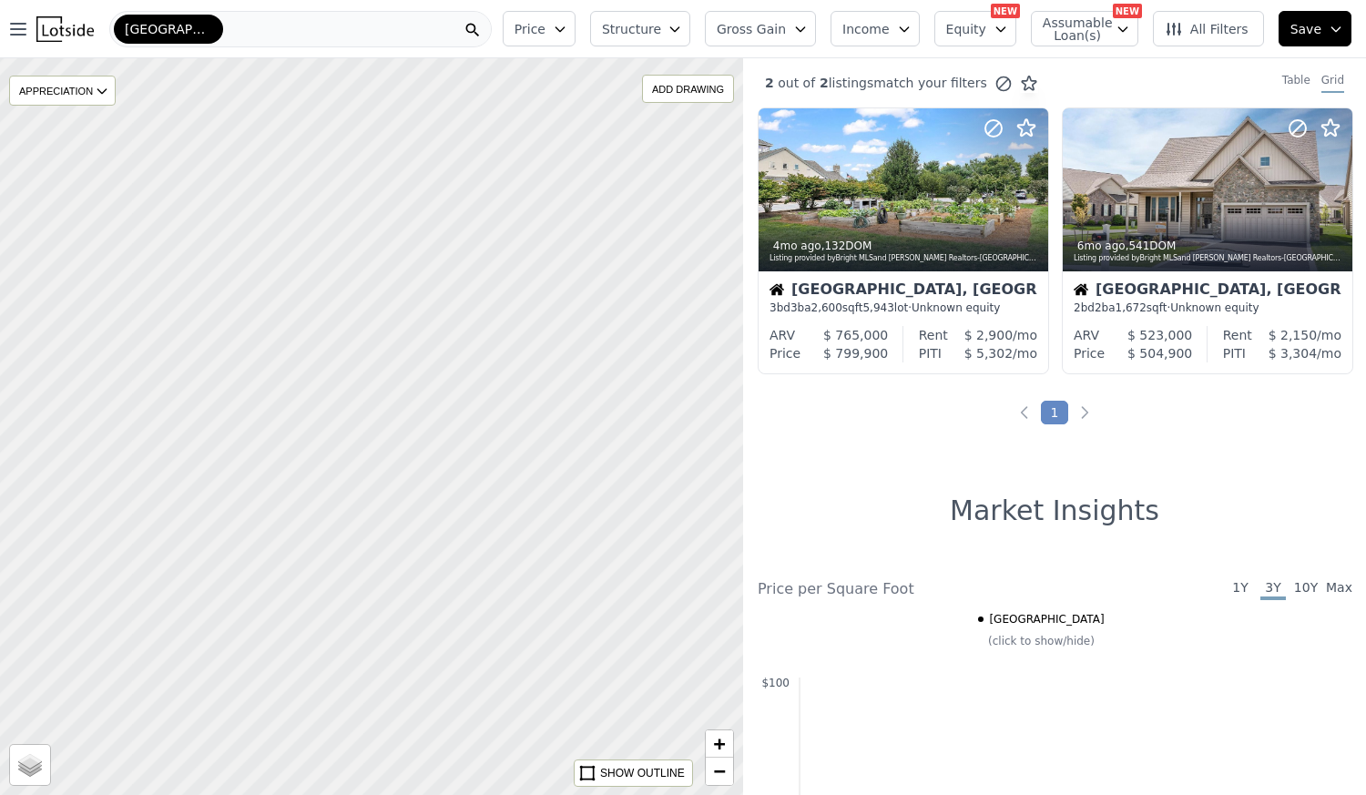
drag, startPoint x: 627, startPoint y: 487, endPoint x: 432, endPoint y: 398, distance: 214.4
click at [432, 398] on div at bounding box center [346, 406] width 892 height 884
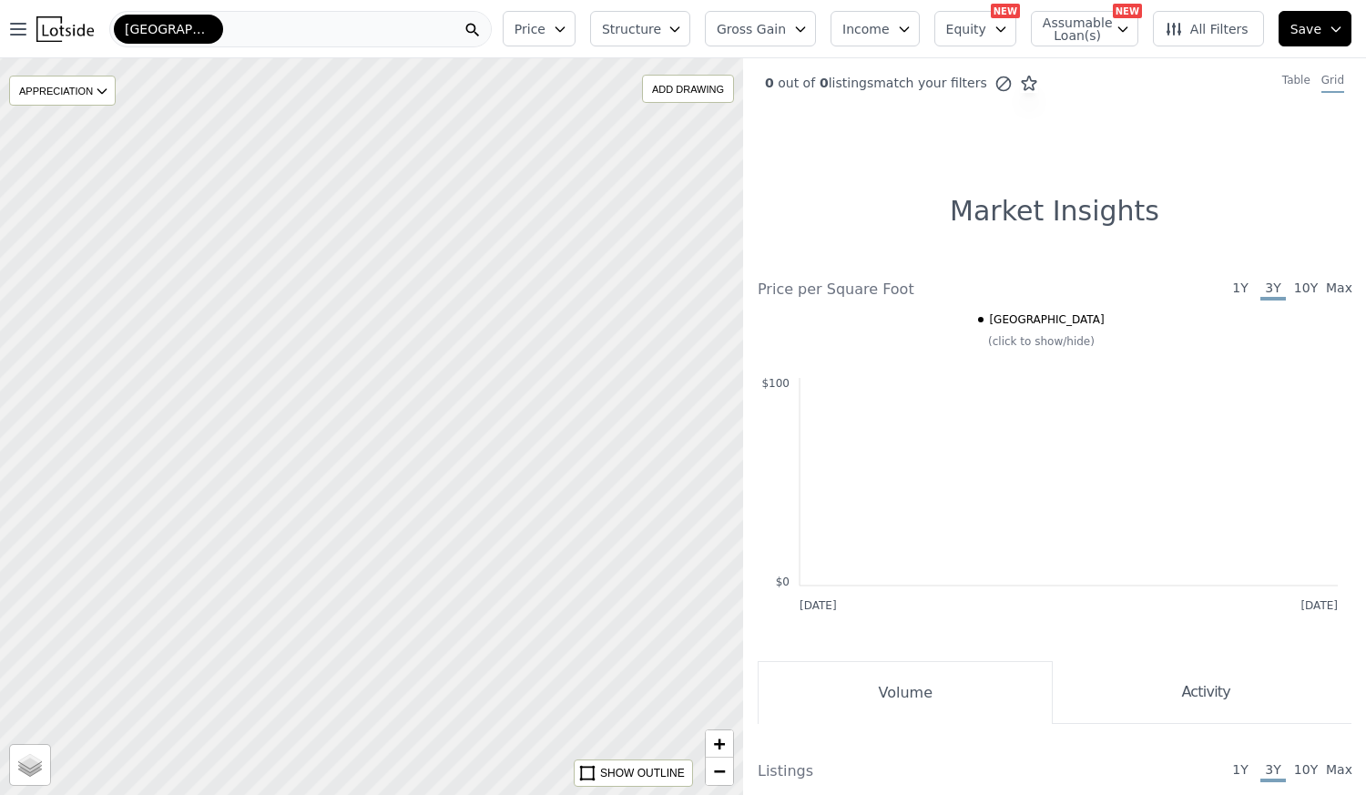
drag, startPoint x: 570, startPoint y: 469, endPoint x: 524, endPoint y: 457, distance: 47.9
click at [524, 457] on div at bounding box center [371, 427] width 892 height 884
click at [426, 490] on div at bounding box center [371, 427] width 892 height 884
click at [441, 490] on div at bounding box center [371, 427] width 892 height 884
click at [479, 599] on div at bounding box center [371, 427] width 892 height 884
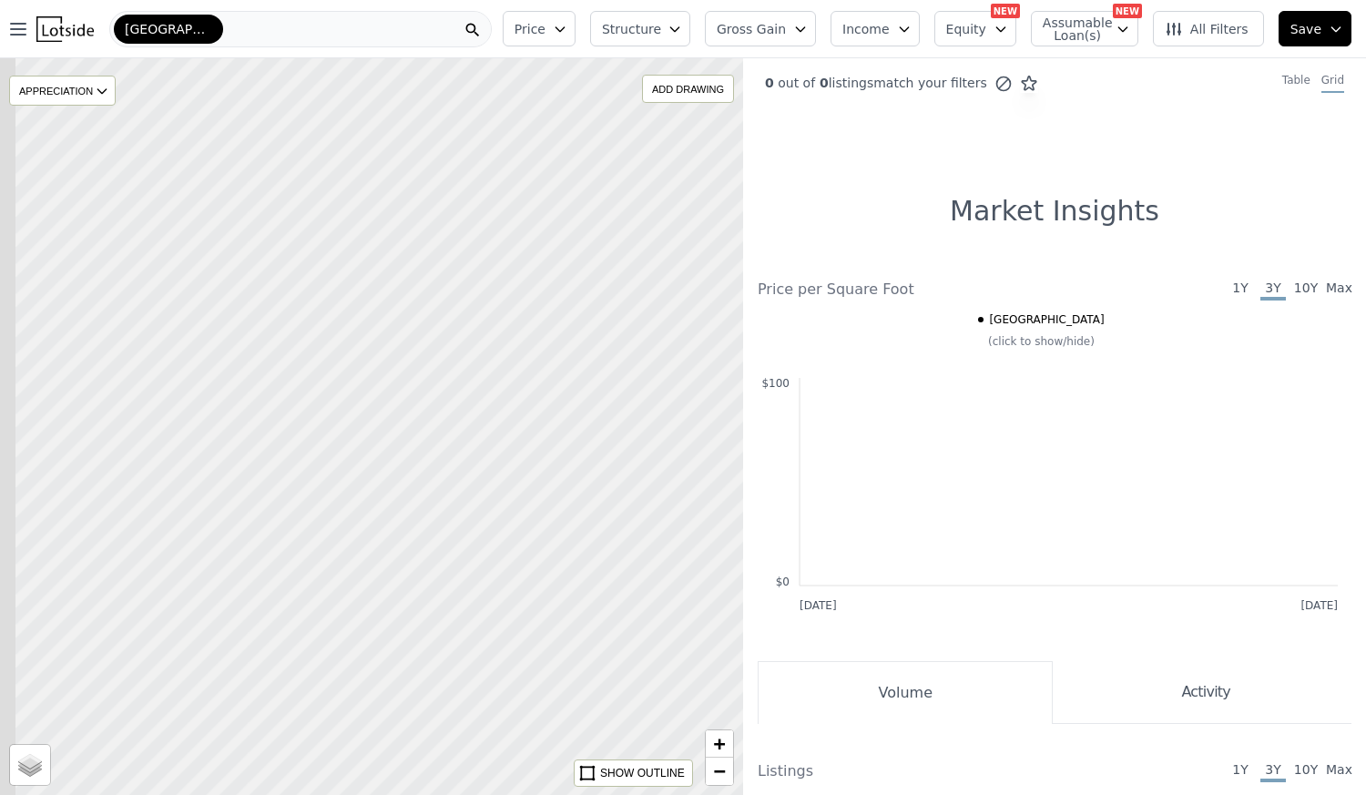
drag, startPoint x: 280, startPoint y: 345, endPoint x: 755, endPoint y: 511, distance: 503.5
click at [755, 511] on div "APPRECIATION None 3M 1Y 3Y ADD DRAWING REMOVE ALL DRAWINGS Street Satellite SHO…" at bounding box center [683, 455] width 1366 height 795
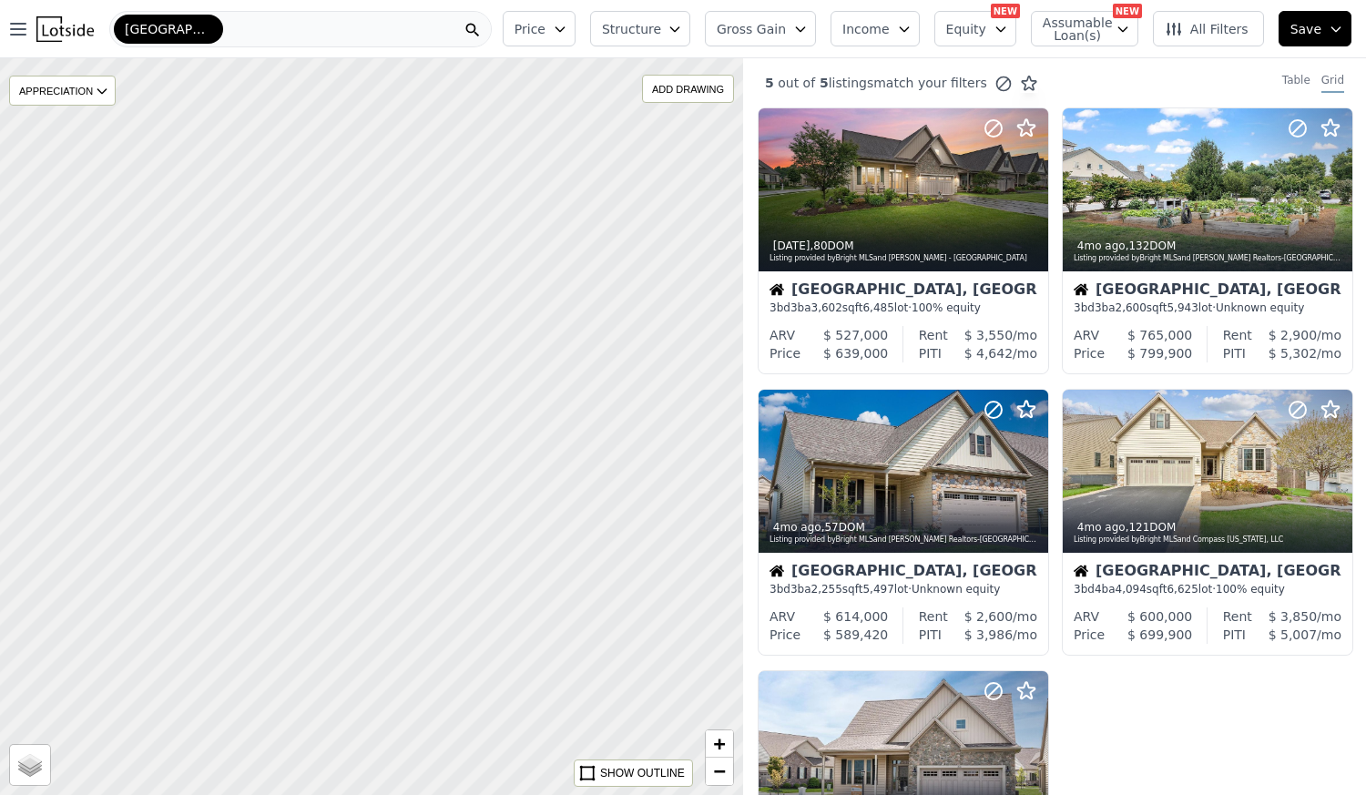
drag, startPoint x: 550, startPoint y: 421, endPoint x: 244, endPoint y: 279, distance: 337.4
click at [244, 279] on div at bounding box center [368, 424] width 892 height 884
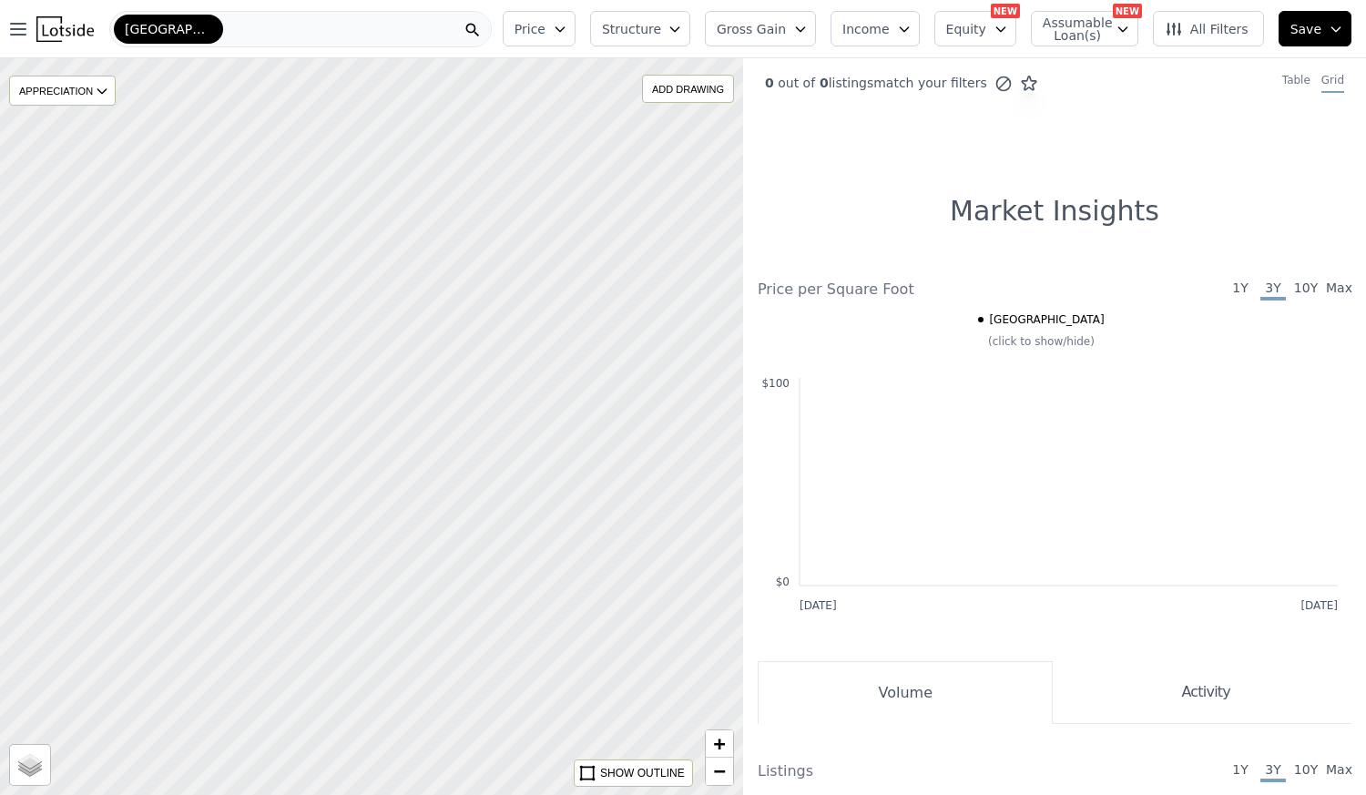
drag, startPoint x: 510, startPoint y: 455, endPoint x: 362, endPoint y: 415, distance: 152.9
click at [362, 415] on div at bounding box center [367, 427] width 892 height 884
click at [460, 503] on div at bounding box center [371, 427] width 892 height 884
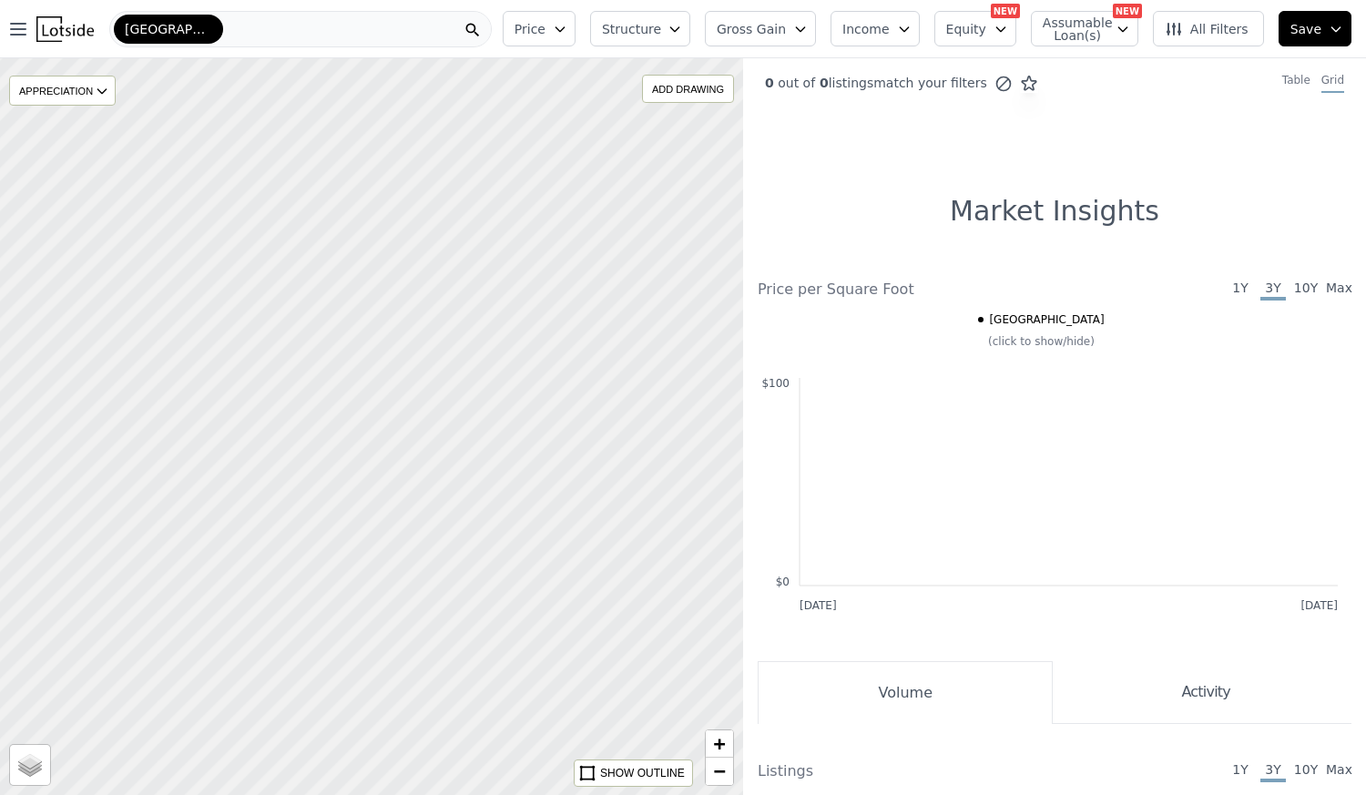
click at [464, 505] on div at bounding box center [371, 427] width 892 height 884
click at [419, 471] on div at bounding box center [371, 427] width 892 height 884
click at [330, 26] on div "[GEOGRAPHIC_DATA]" at bounding box center [300, 29] width 382 height 36
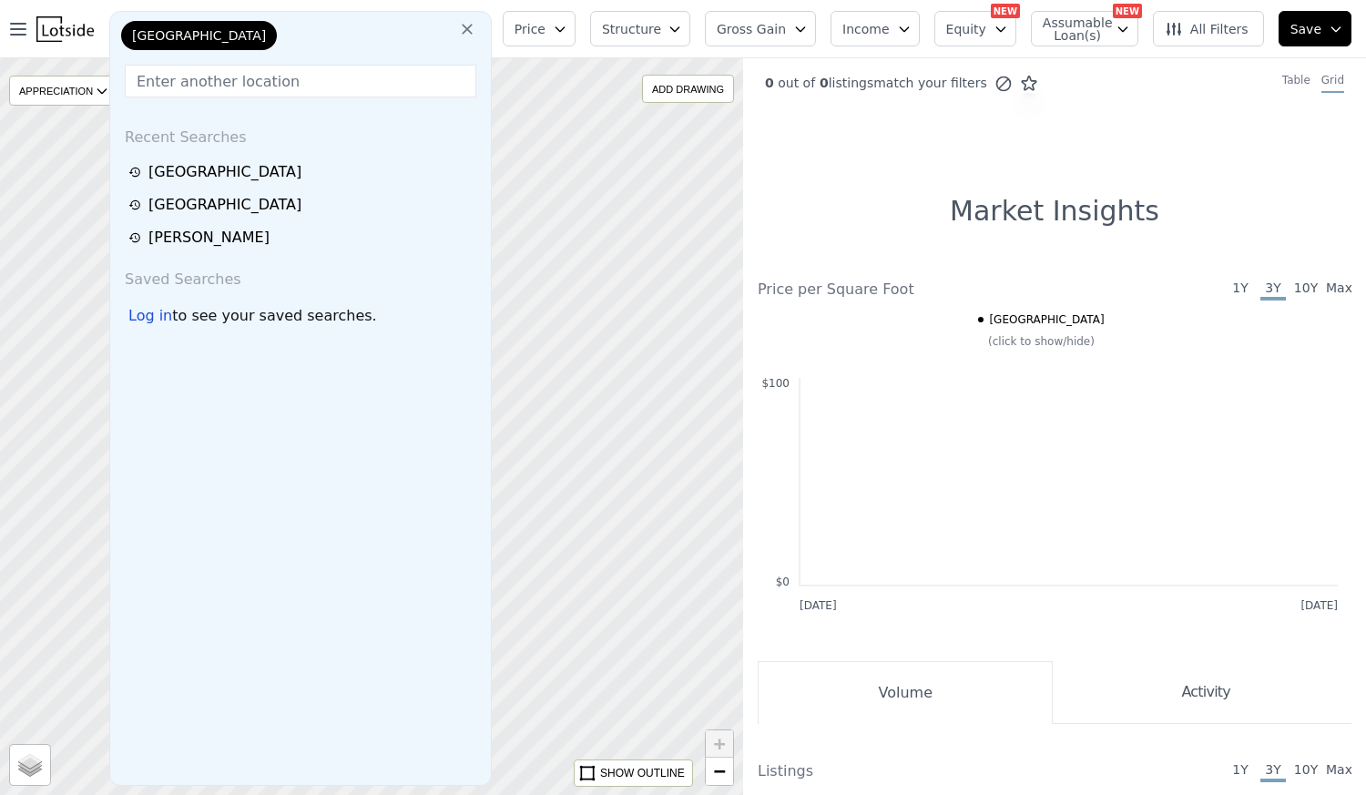
click at [315, 76] on input "text" at bounding box center [301, 81] width 352 height 33
click at [18, 29] on icon "button" at bounding box center [18, 29] width 15 height 11
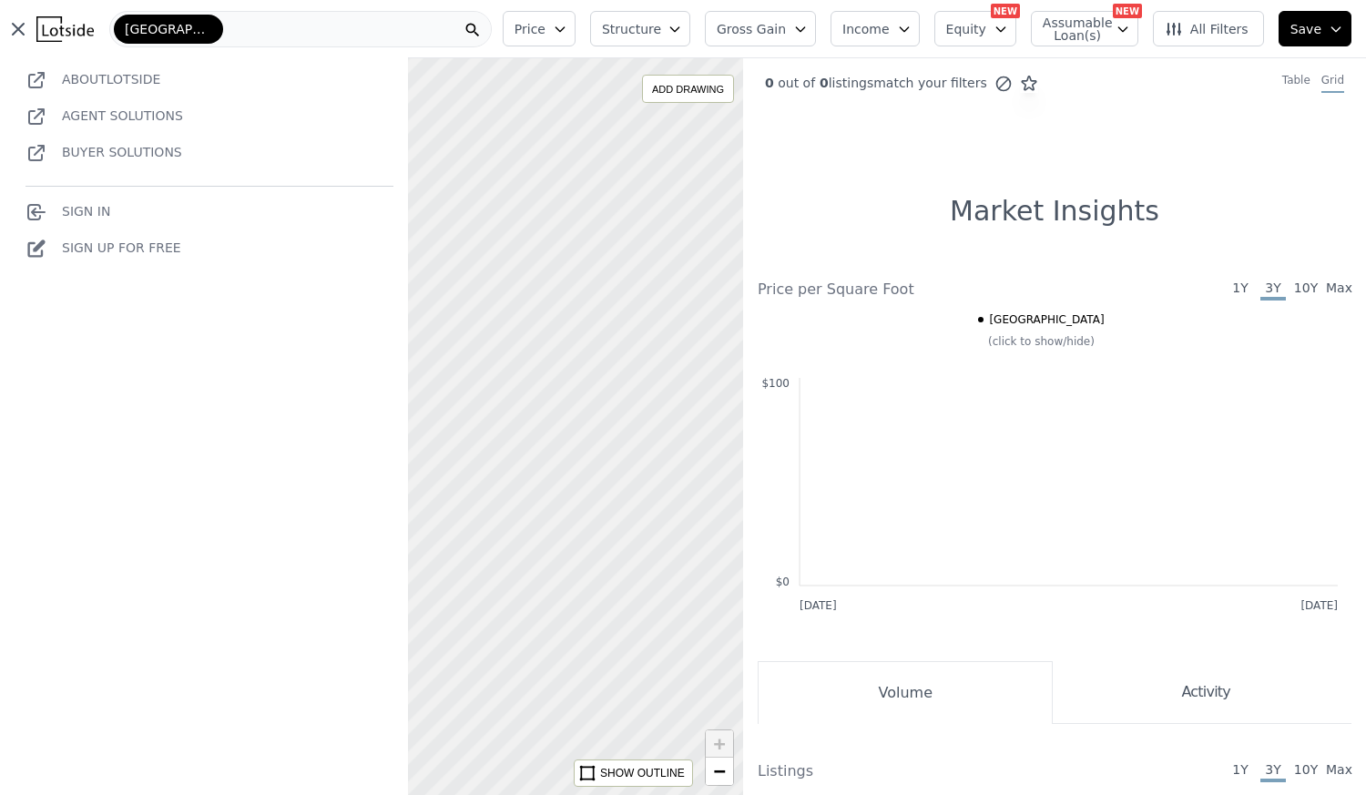
click at [262, 29] on div "[GEOGRAPHIC_DATA]" at bounding box center [300, 29] width 382 height 36
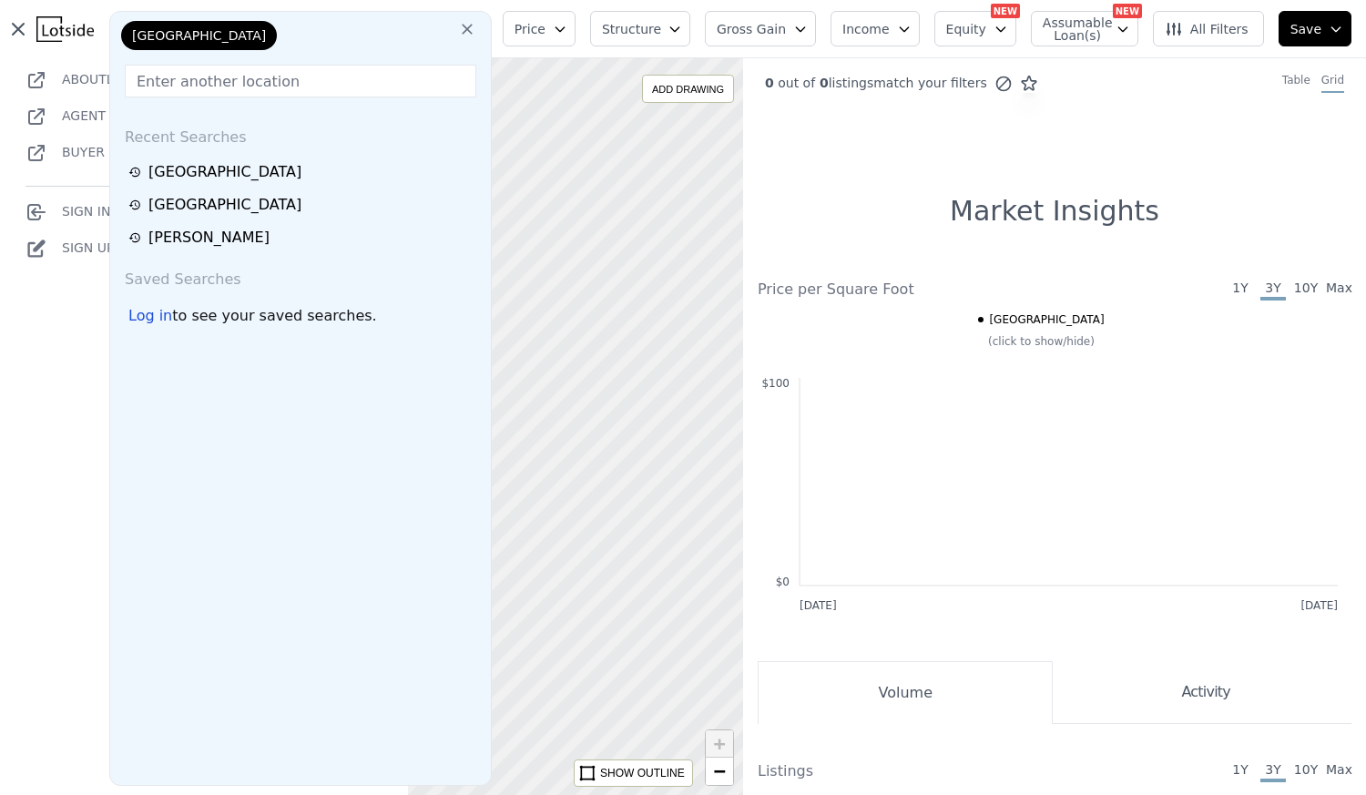
click at [1130, 27] on icon "button" at bounding box center [1123, 29] width 15 height 15
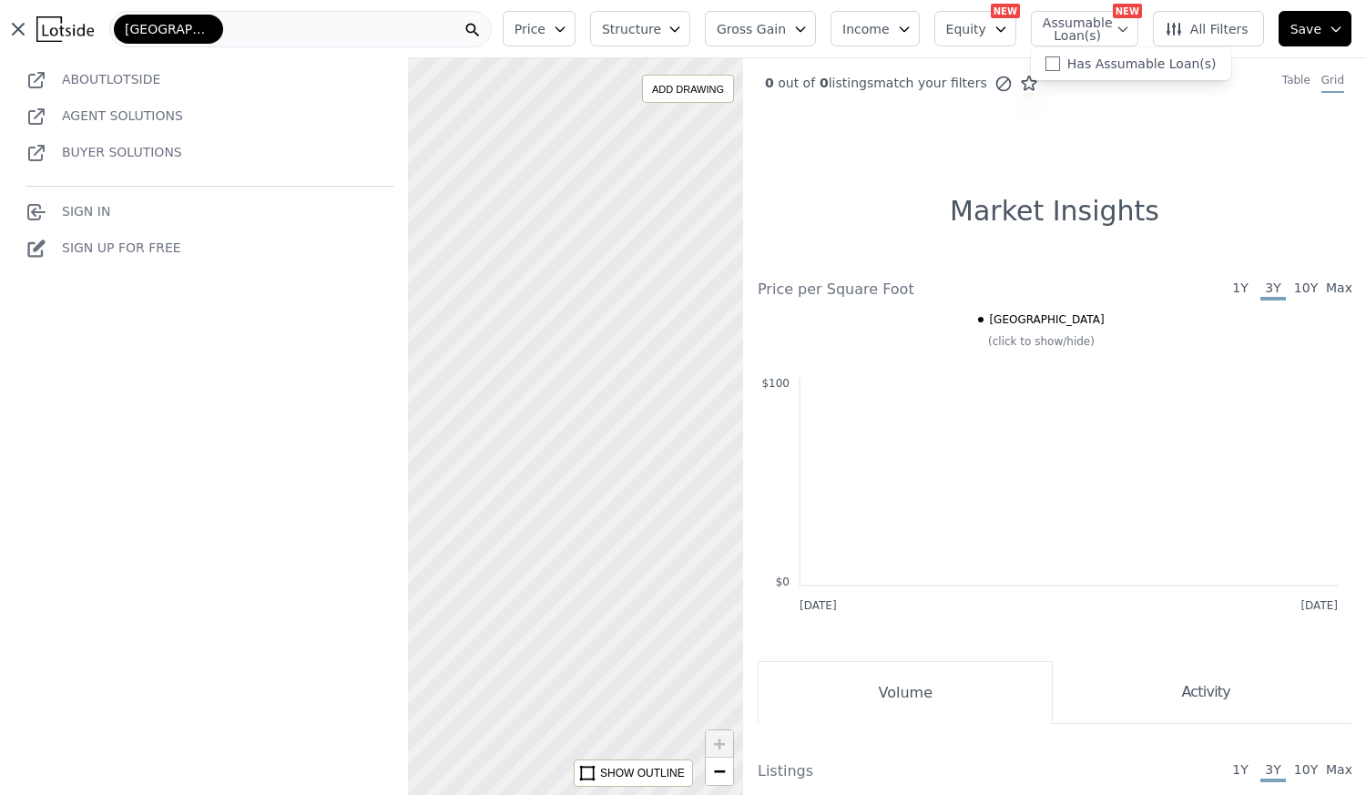
click at [1130, 27] on icon "button" at bounding box center [1123, 29] width 15 height 15
click at [441, 29] on div "[GEOGRAPHIC_DATA]" at bounding box center [300, 29] width 382 height 36
